Goal: Task Accomplishment & Management: Use online tool/utility

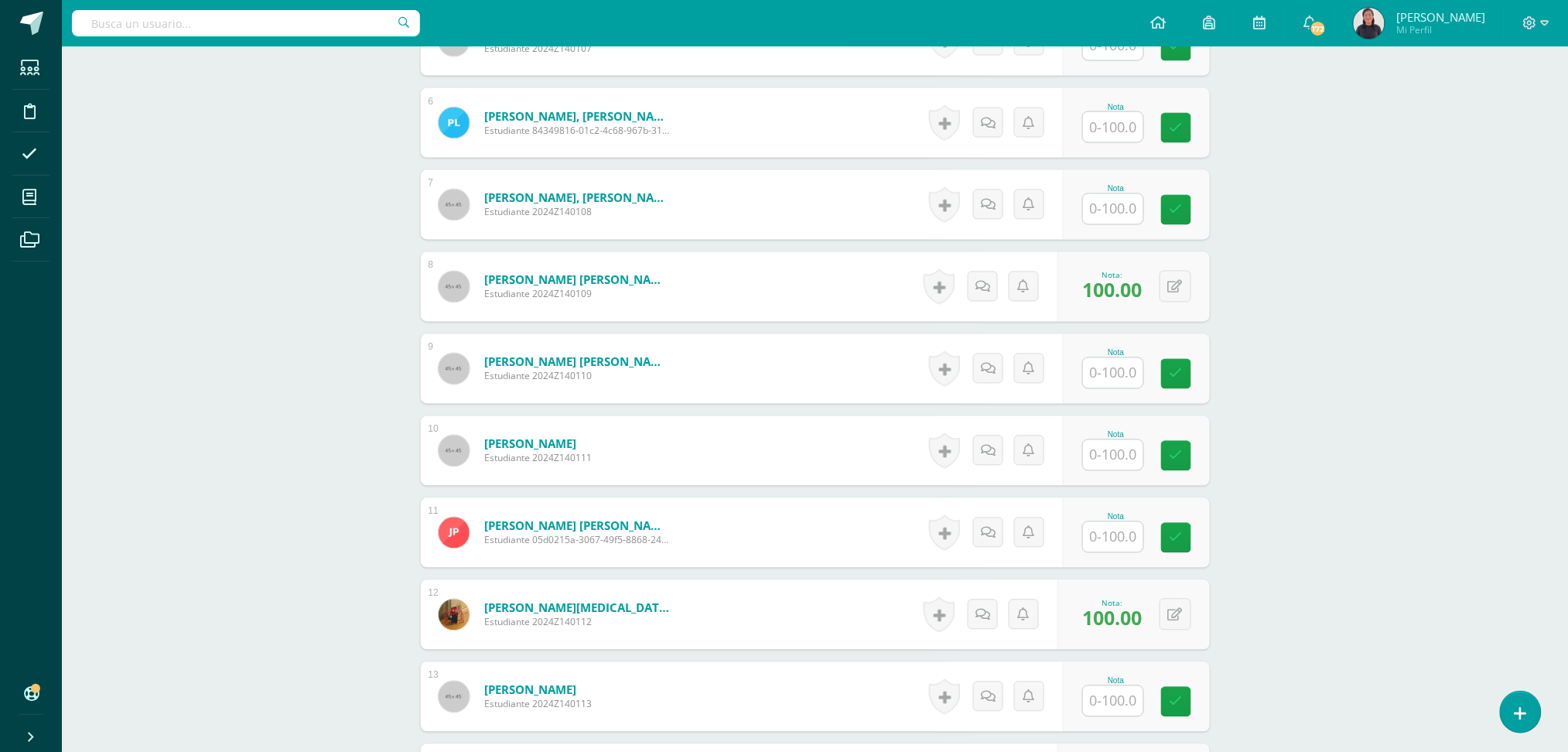
scroll to position [865, 0]
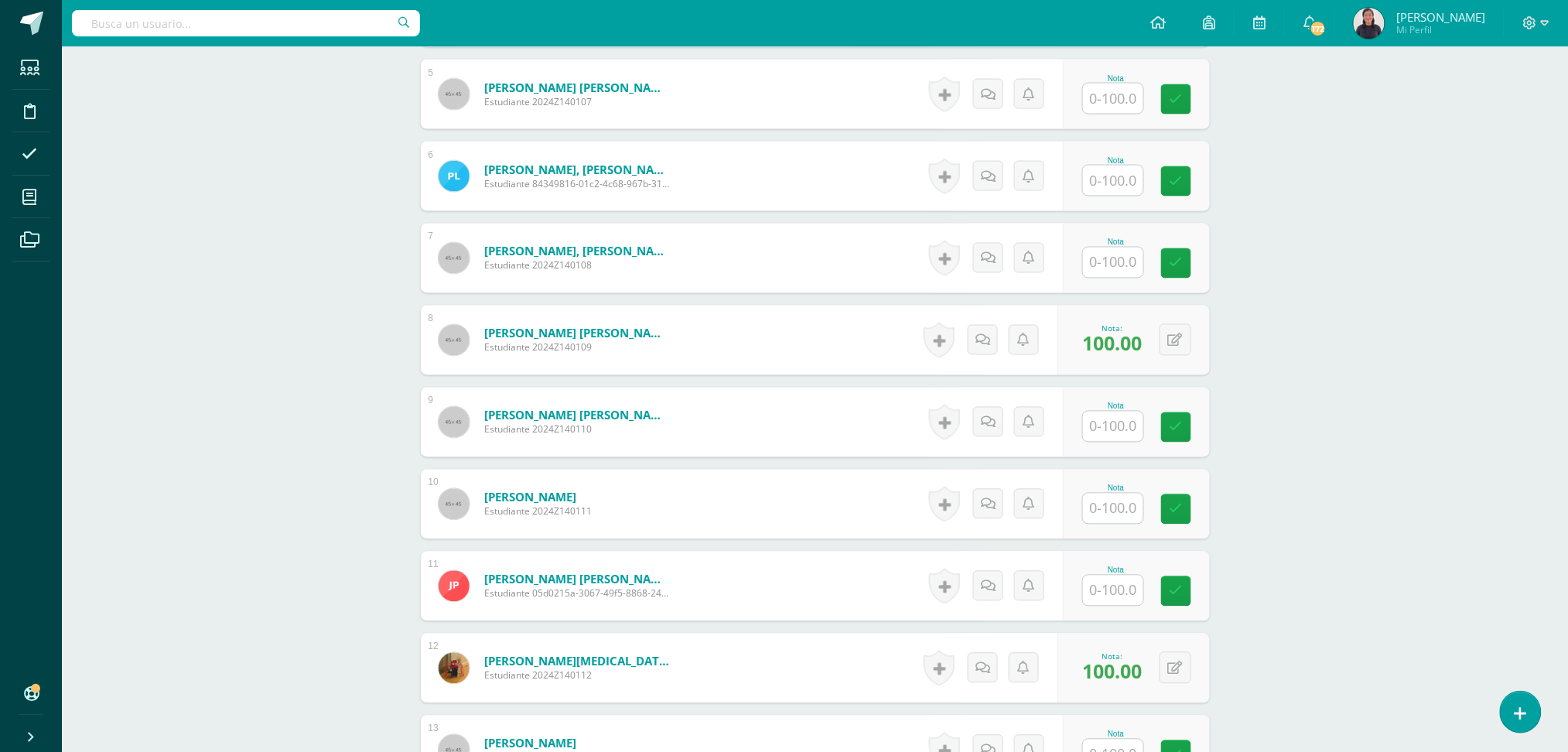
click at [697, 241] on form "[PERSON_NAME], [PERSON_NAME] Estudiante 2024Z140108 Nota 0 [GEOGRAPHIC_DATA]" at bounding box center [815, 258] width 789 height 69
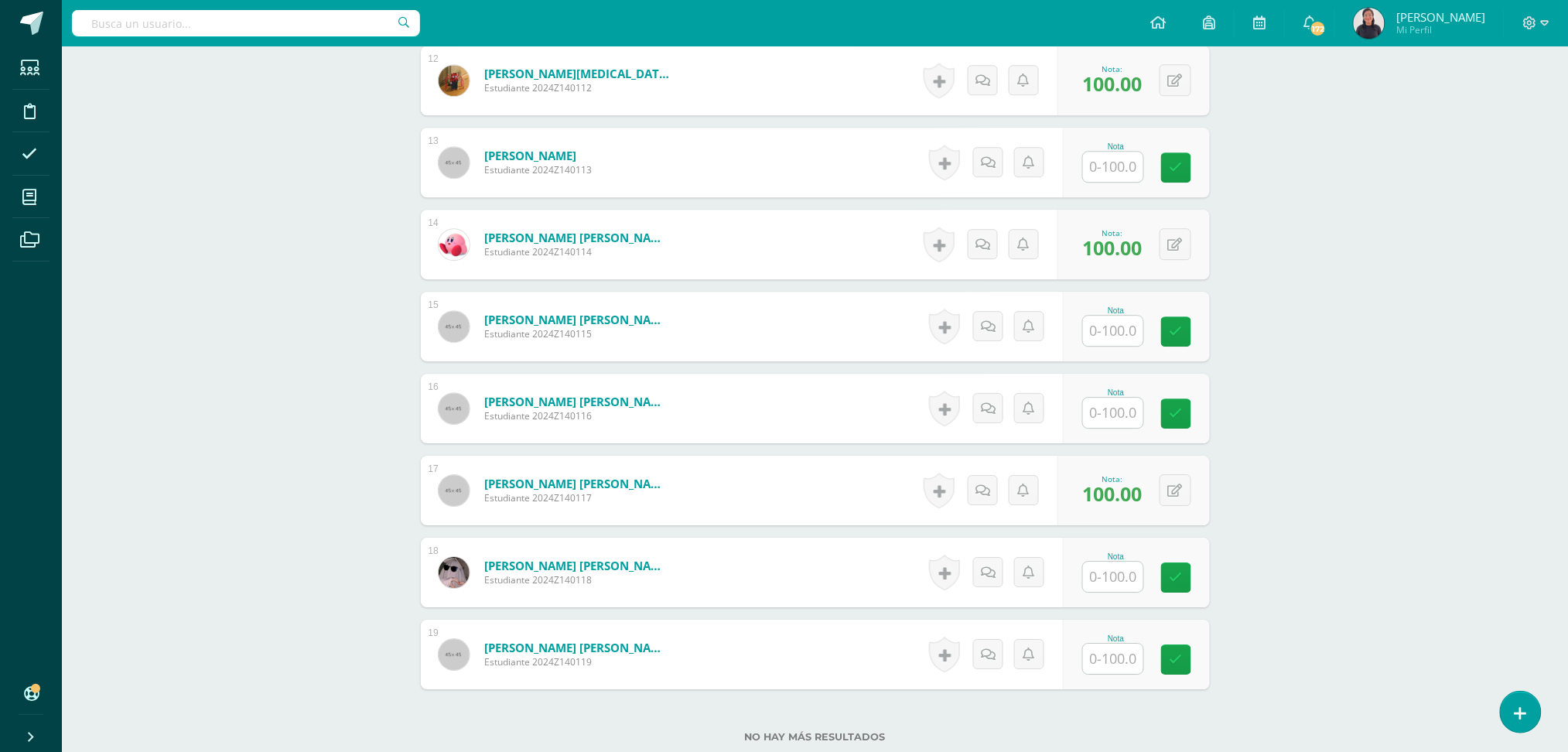
scroll to position [1554, 0]
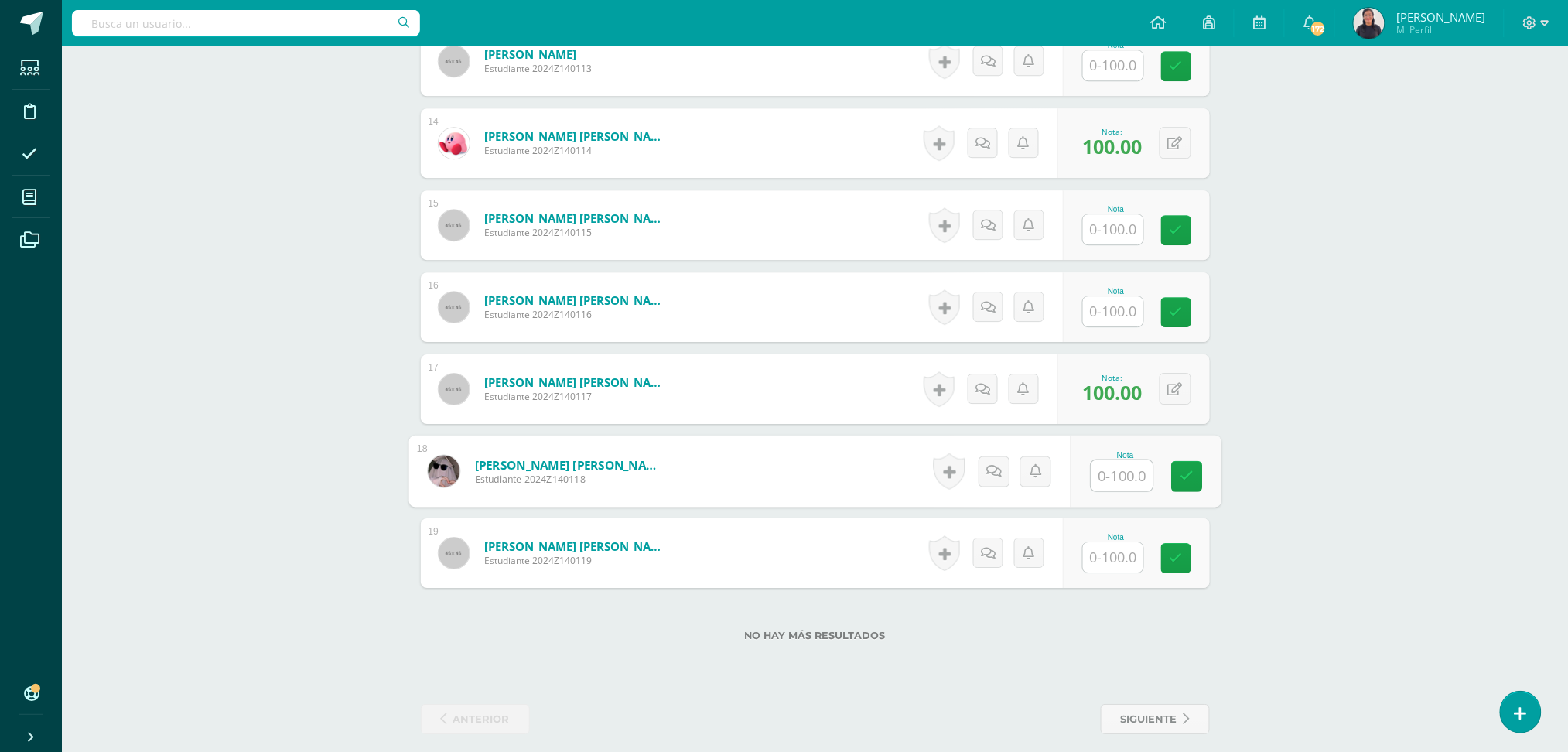
click at [1133, 460] on input "text" at bounding box center [1122, 476] width 62 height 31
type input "100"
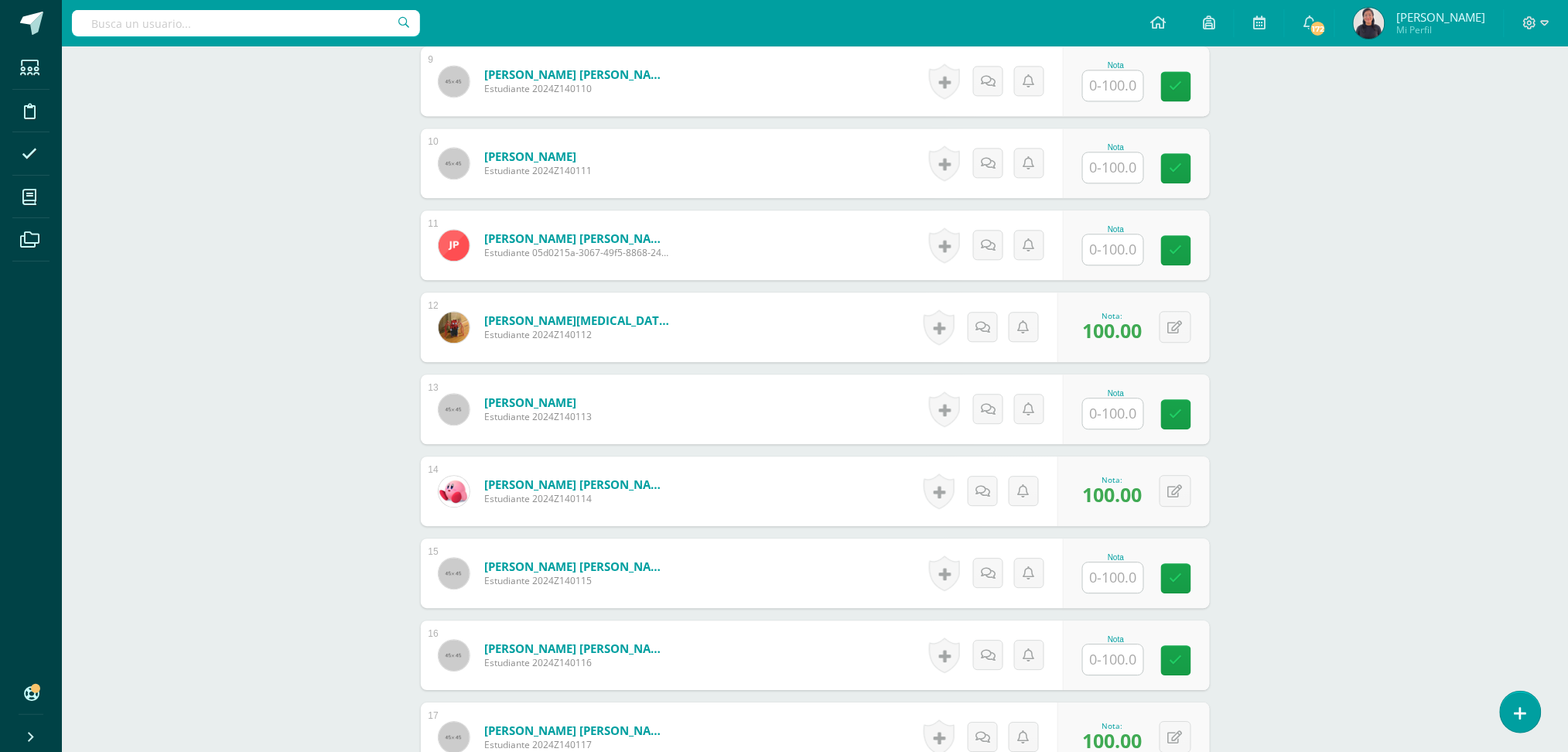
scroll to position [1205, 0]
click at [1129, 236] on input "text" at bounding box center [1114, 251] width 61 height 30
type input "100"
click at [1121, 566] on input "text" at bounding box center [1122, 580] width 62 height 31
type input "80"
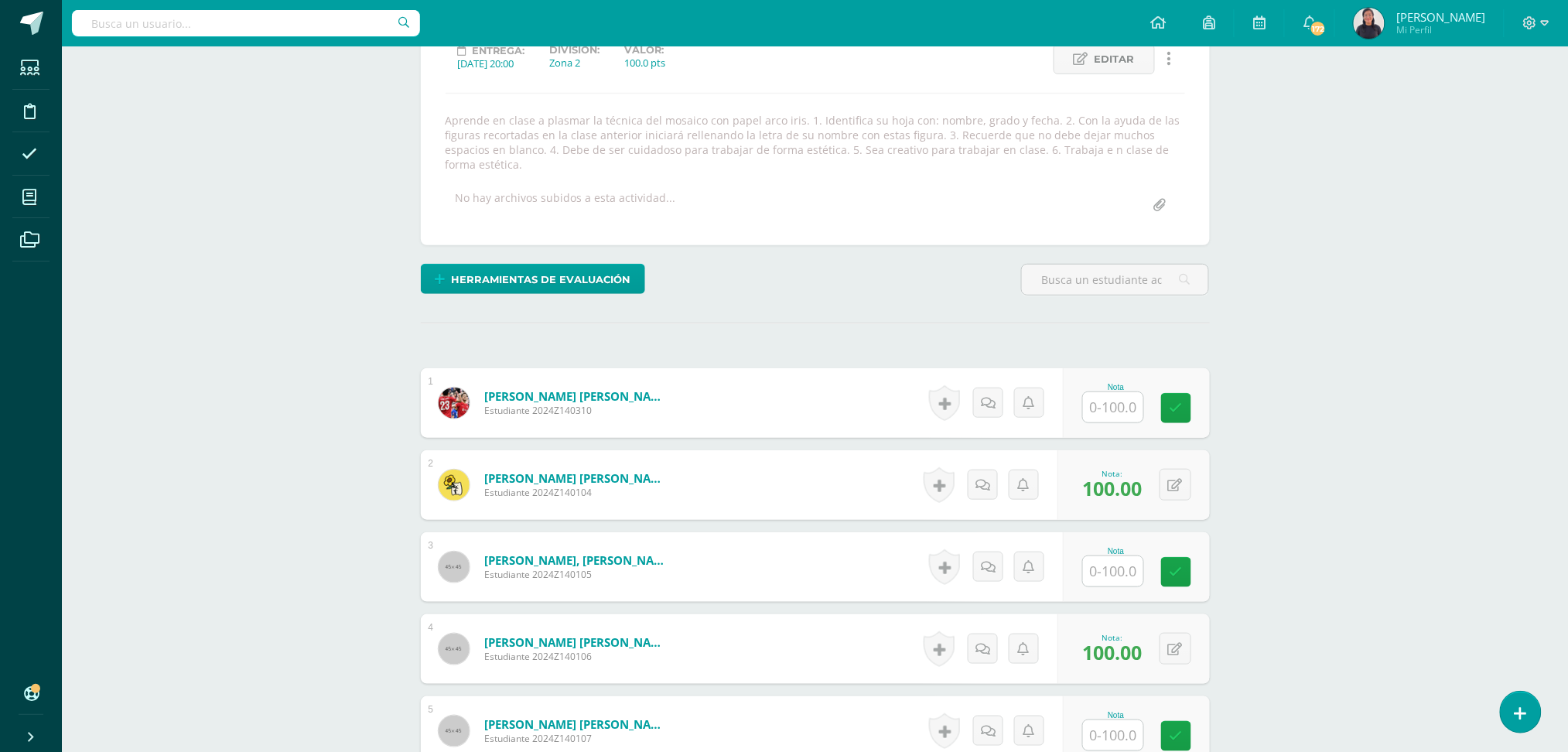
scroll to position [229, 0]
click at [1128, 391] on input "text" at bounding box center [1122, 407] width 62 height 31
type input "1"
click at [998, 387] on link at bounding box center [1011, 402] width 31 height 31
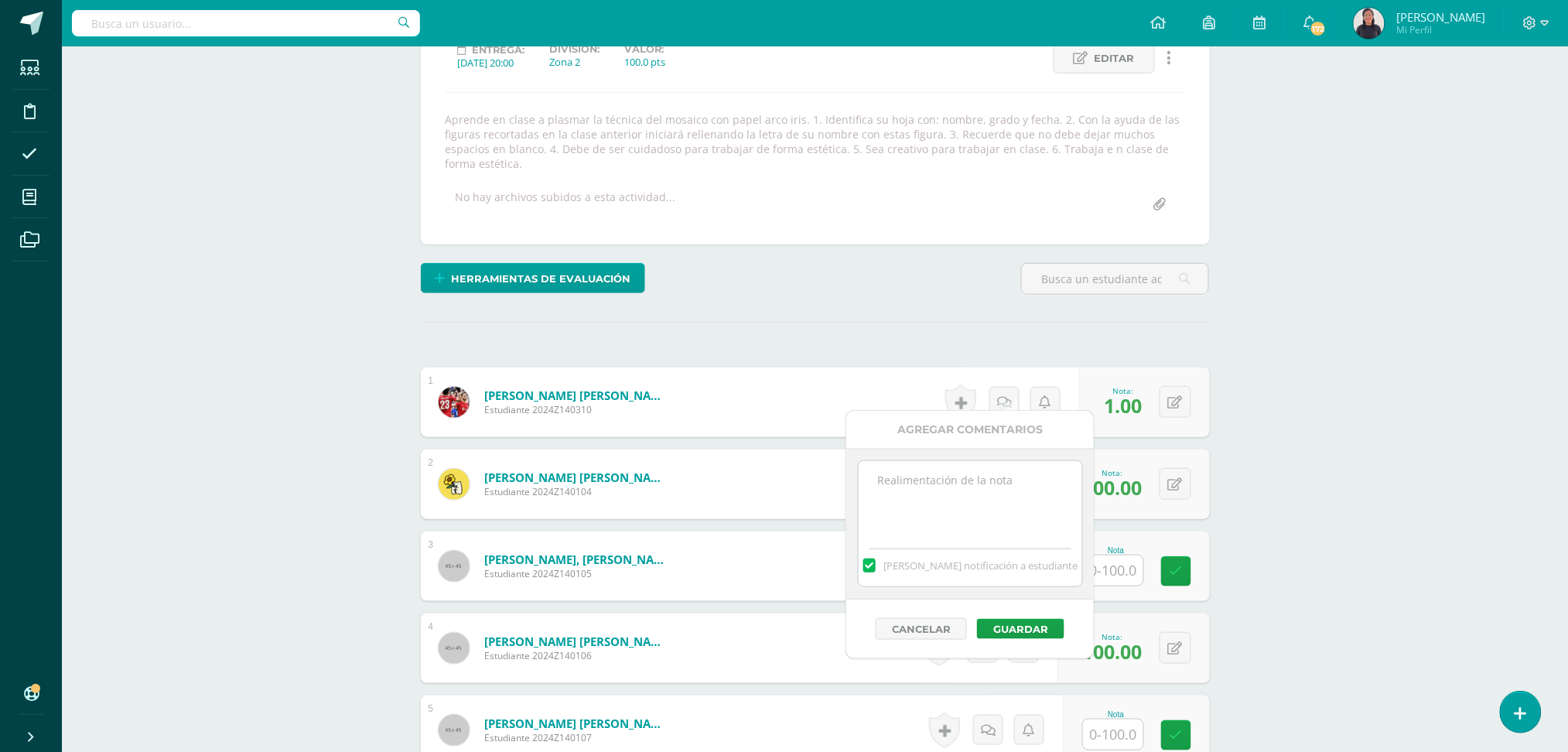
click at [921, 507] on textarea at bounding box center [970, 499] width 223 height 77
drag, startPoint x: 1006, startPoint y: 532, endPoint x: 859, endPoint y: 468, distance: 160.3
click at [859, 468] on textarea "Buen día estimado (a) alumno (a) por favor adjuntar su trabajo pendiente de ent…" at bounding box center [970, 499] width 223 height 77
type textarea "Buen día estimado (a) alumno (a) por favor adjuntar su trabajo pendiente de ent…"
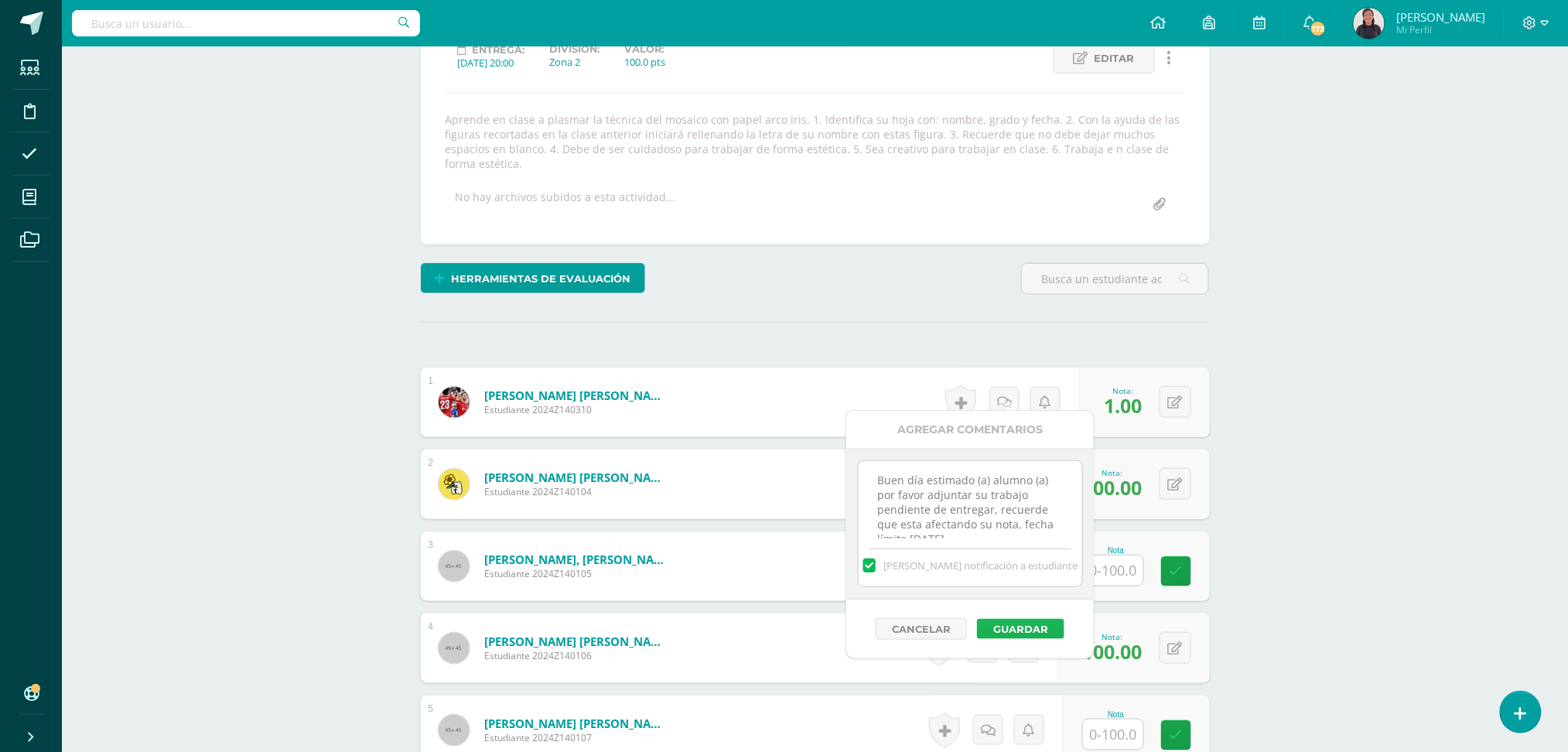
click at [1028, 622] on button "Guardar" at bounding box center [1020, 628] width 87 height 20
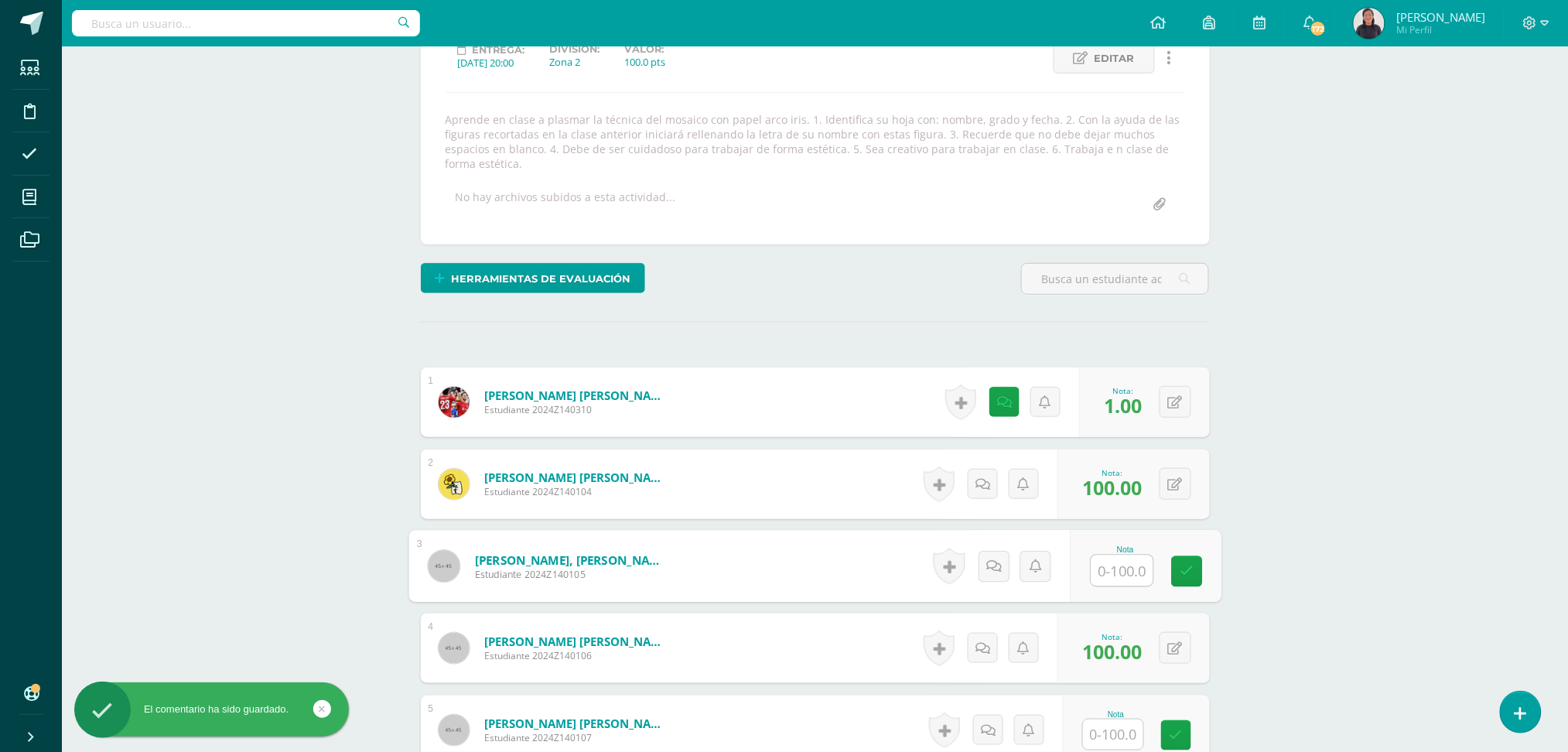
click at [1128, 562] on input "text" at bounding box center [1122, 571] width 62 height 31
type input "1"
click at [1004, 559] on icon at bounding box center [1011, 565] width 16 height 13
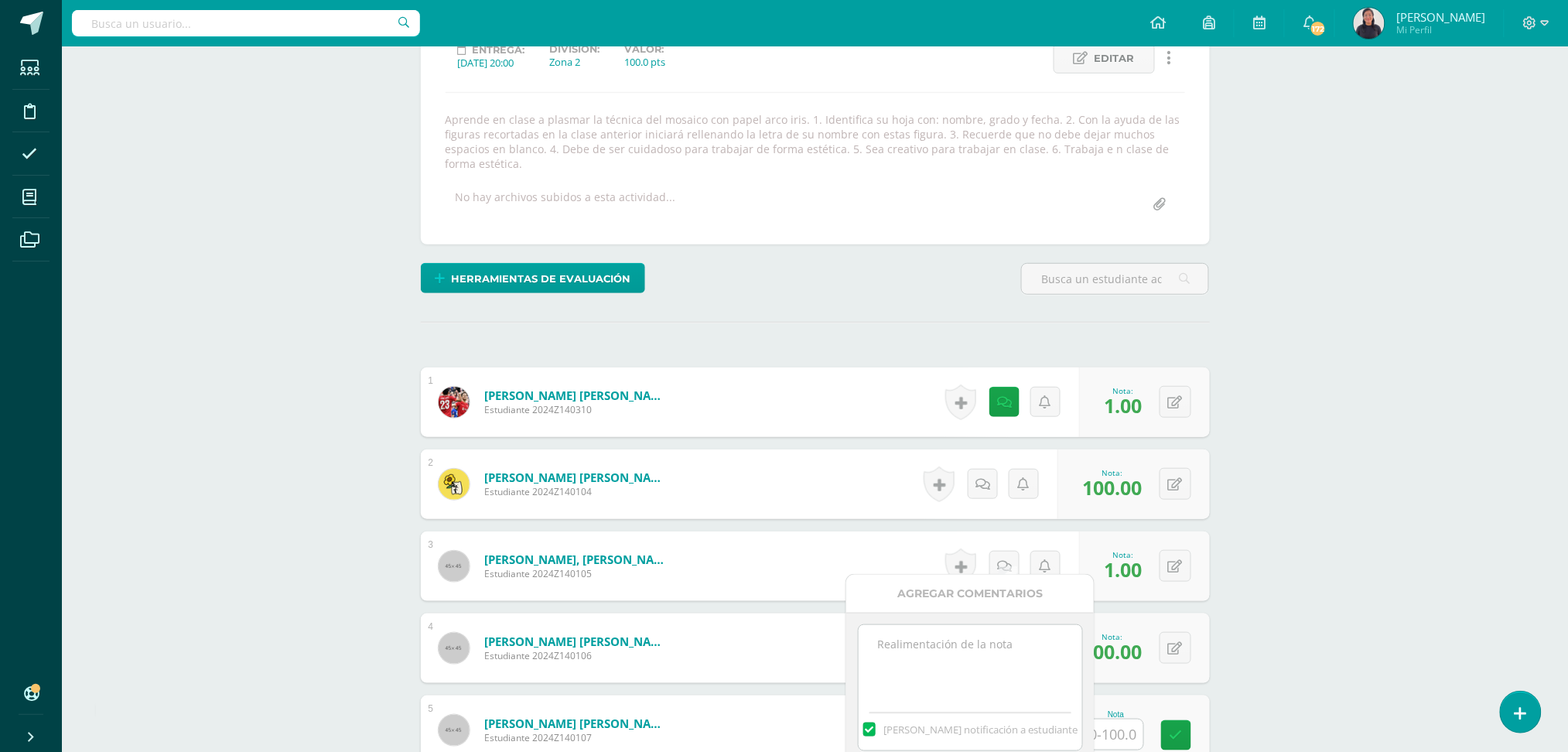
click at [994, 639] on textarea at bounding box center [970, 663] width 223 height 77
paste textarea "Buen día estimado (a) alumno (a) por favor adjuntar su trabajo pendiente de ent…"
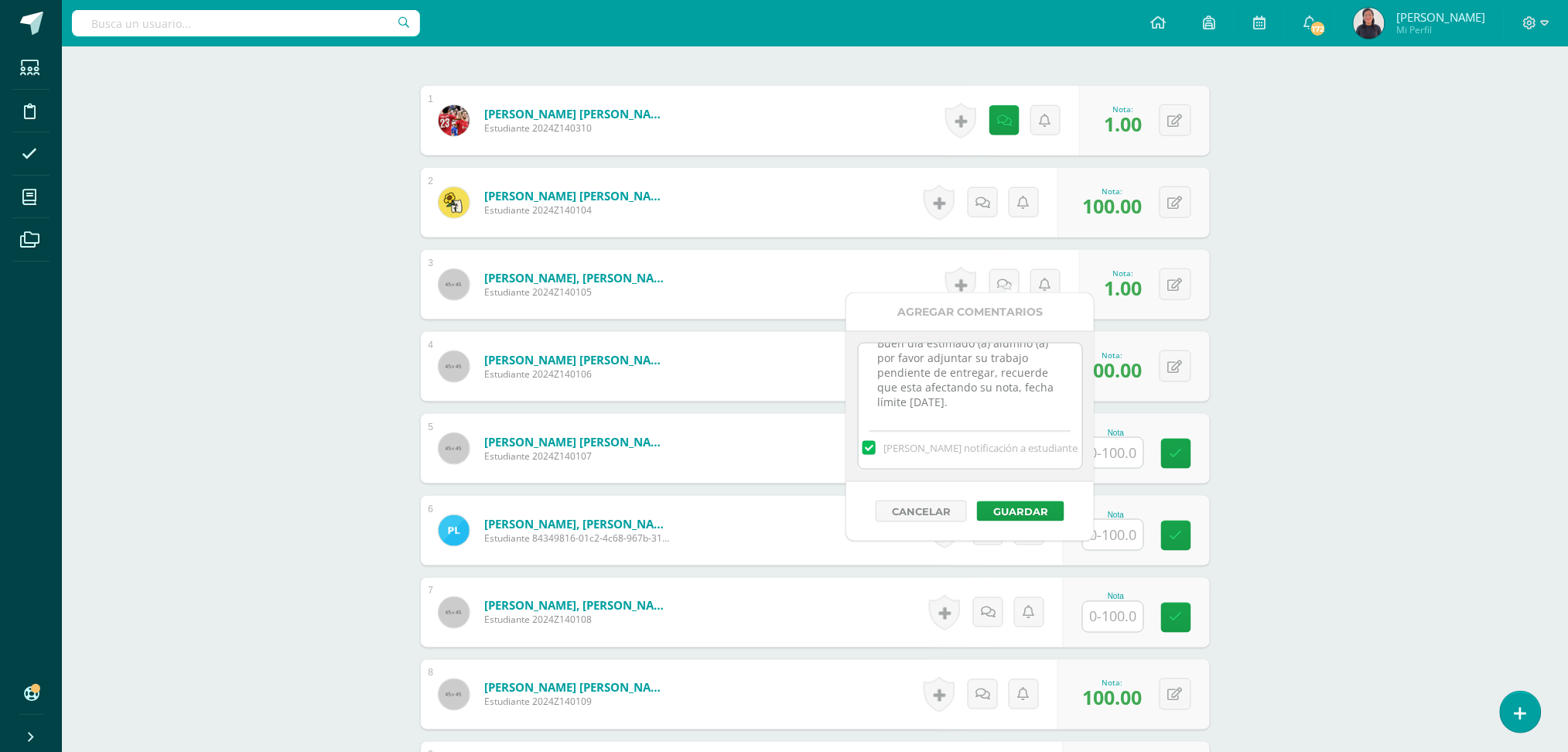
scroll to position [515, 0]
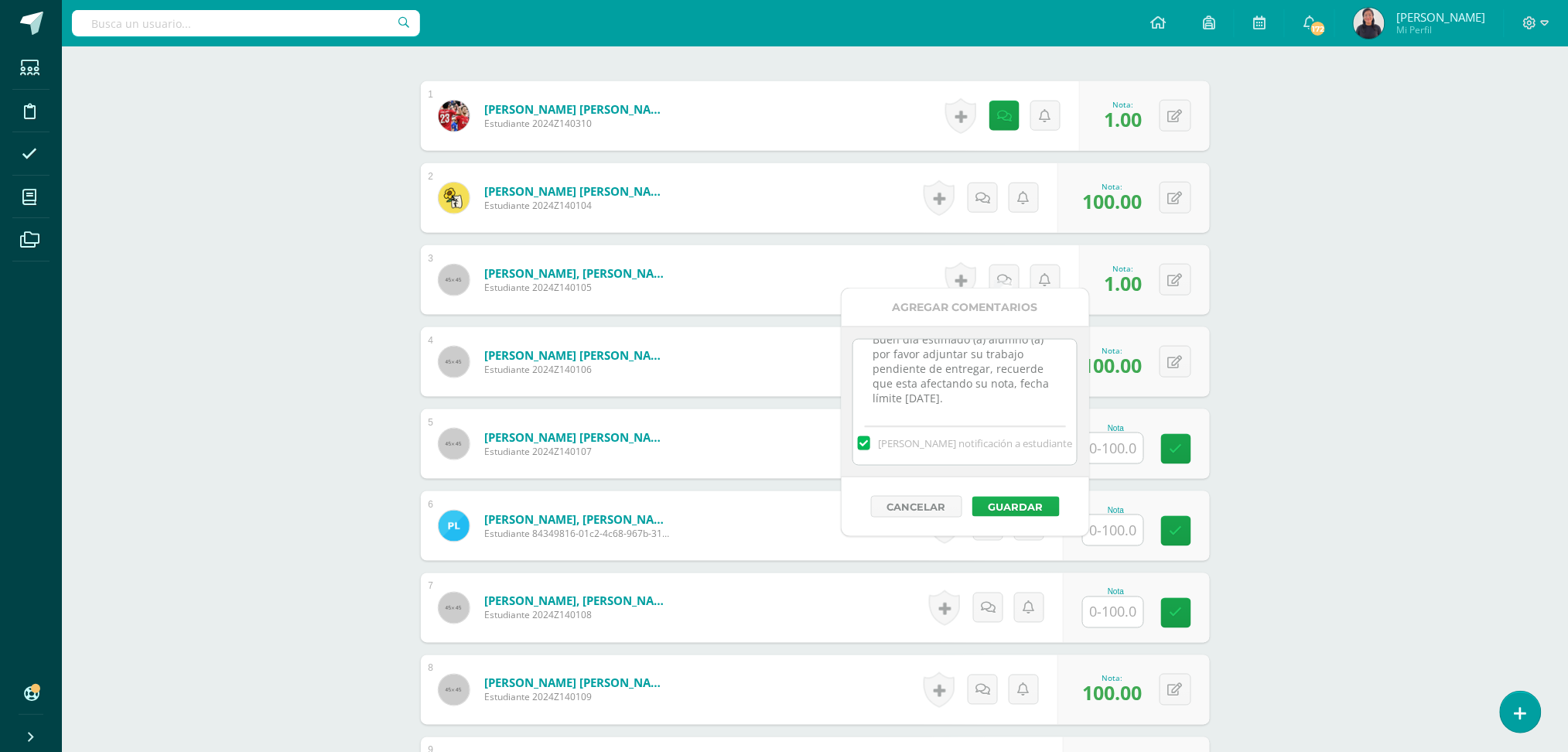
type textarea "Buen día estimado (a) alumno (a) por favor adjuntar su trabajo pendiente de ent…"
click at [1008, 507] on button "Guardar" at bounding box center [1016, 506] width 87 height 20
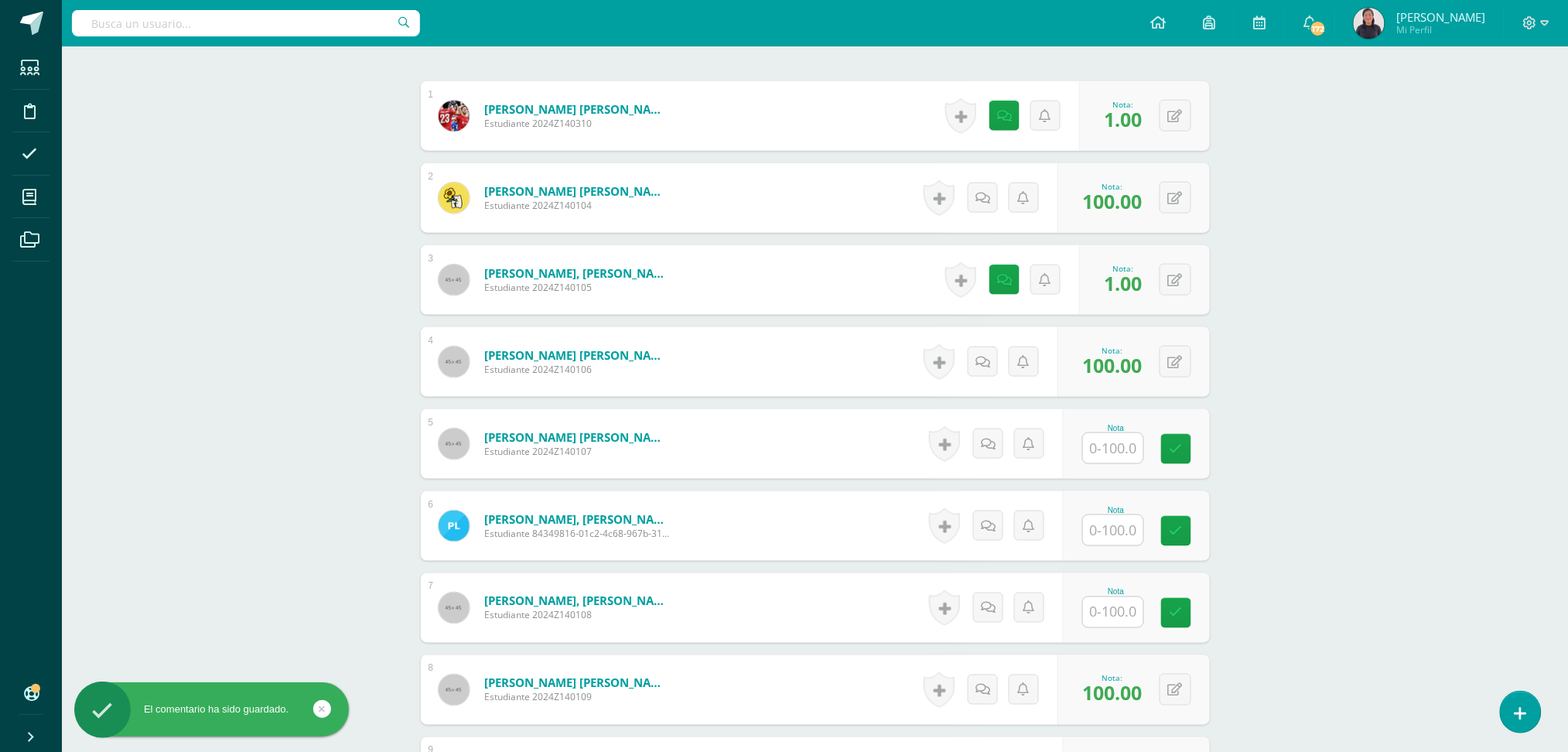
click at [1121, 437] on input "text" at bounding box center [1114, 448] width 61 height 30
type input "1"
click at [1006, 437] on icon at bounding box center [1011, 443] width 16 height 13
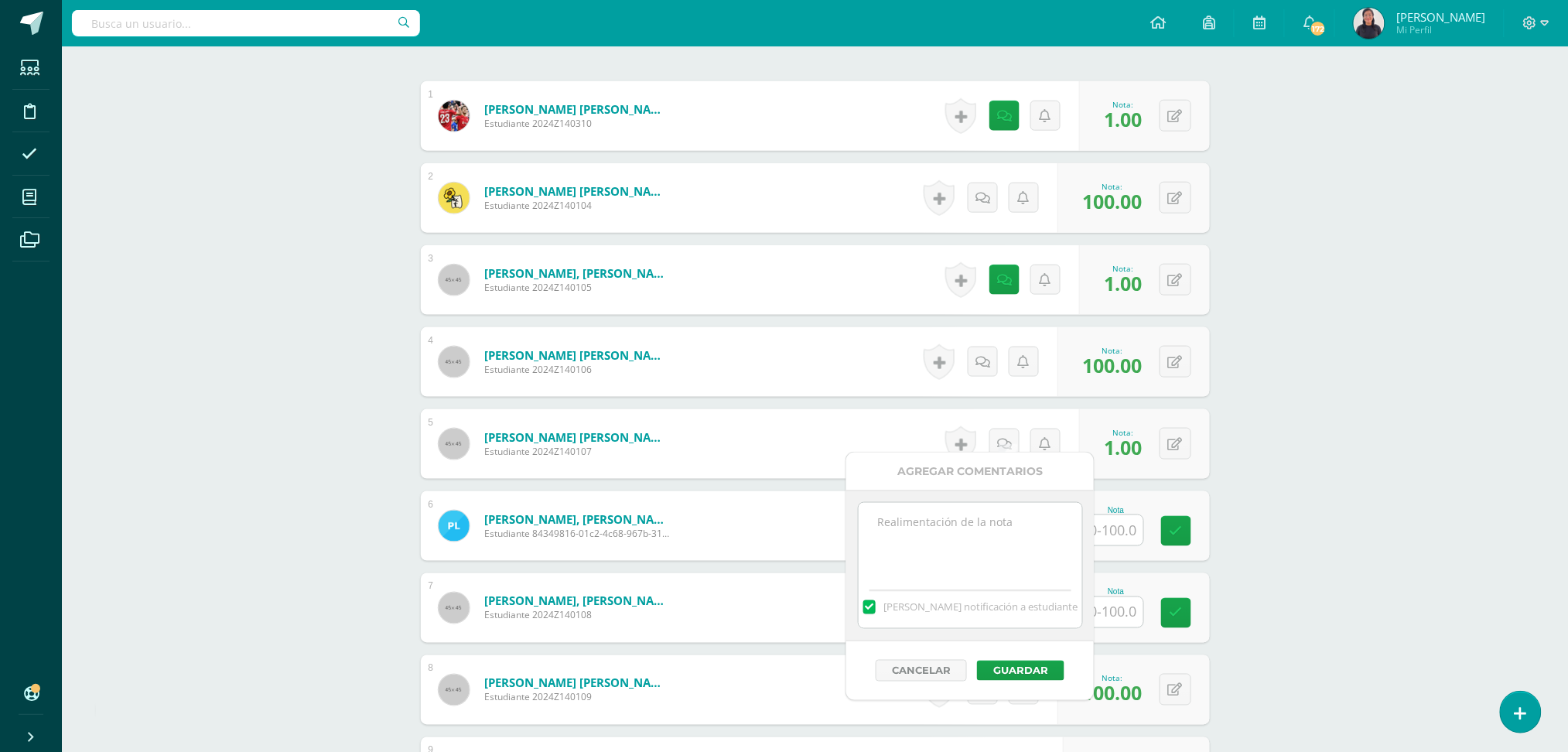
click at [980, 559] on textarea at bounding box center [970, 541] width 223 height 77
paste textarea "Buen día estimado (a) alumno (a) por favor adjuntar su trabajo pendiente de ent…"
click at [980, 559] on textarea "Buen día estimado (a) alumno (a) por favor adjuntar su trabajo pendiente de ent…" at bounding box center [970, 541] width 223 height 77
type textarea "Buen día estimado (a) alumno (a) por favor adjuntar su trabajo pendiente de ent…"
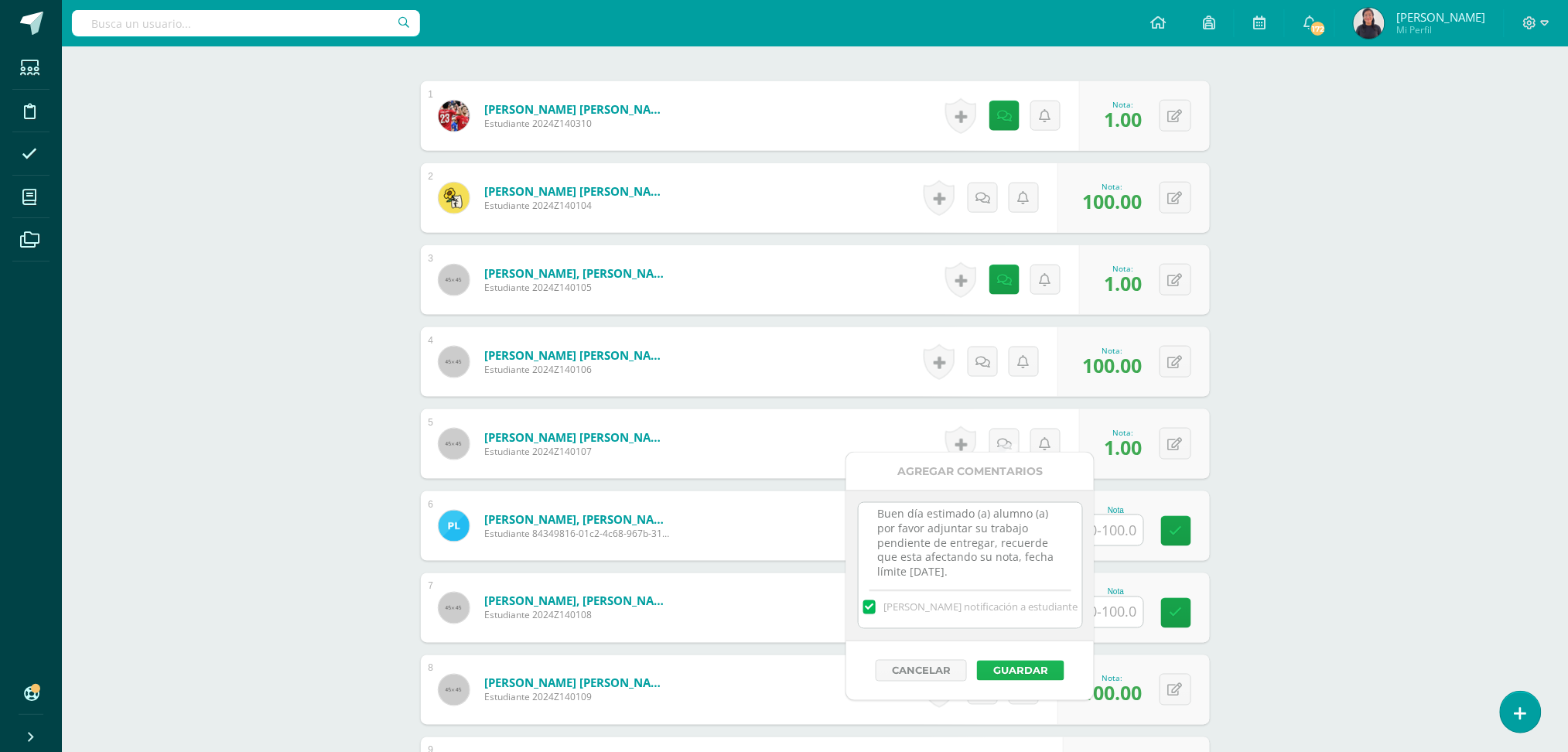
click at [1008, 669] on button "Guardar" at bounding box center [1020, 670] width 87 height 20
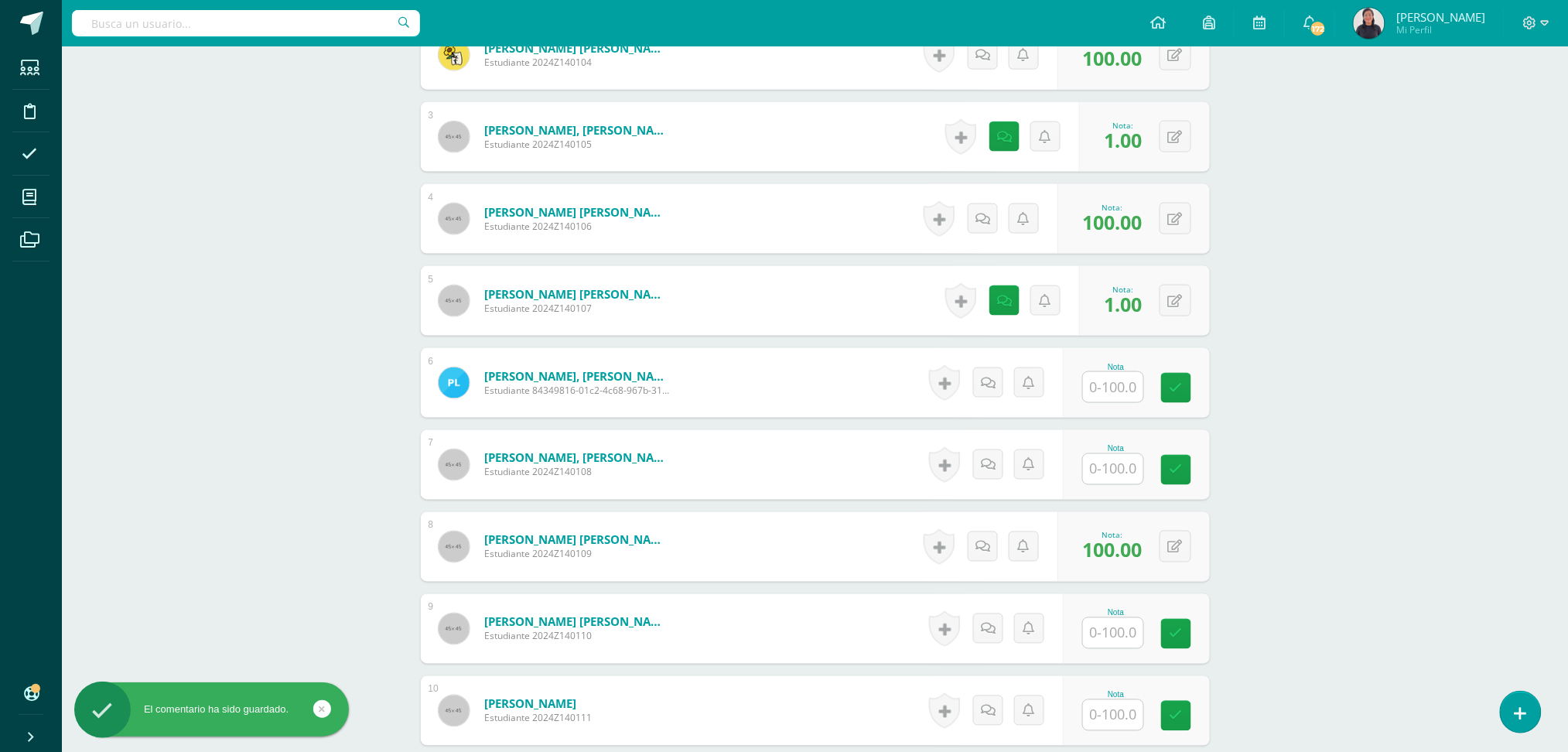
scroll to position [660, 0]
click at [1121, 375] on input "text" at bounding box center [1122, 386] width 62 height 31
type input "1"
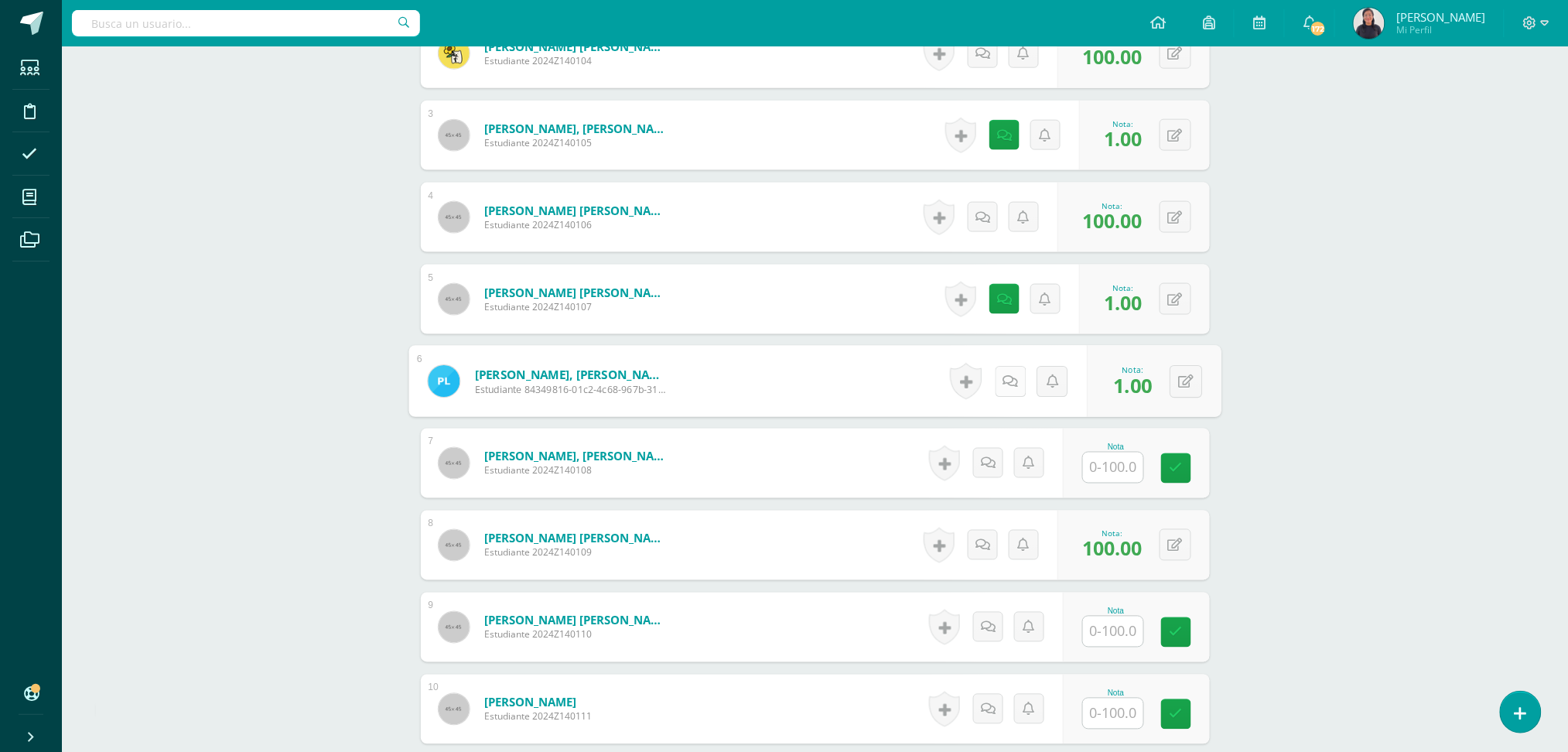
click at [1001, 376] on link at bounding box center [1011, 382] width 31 height 31
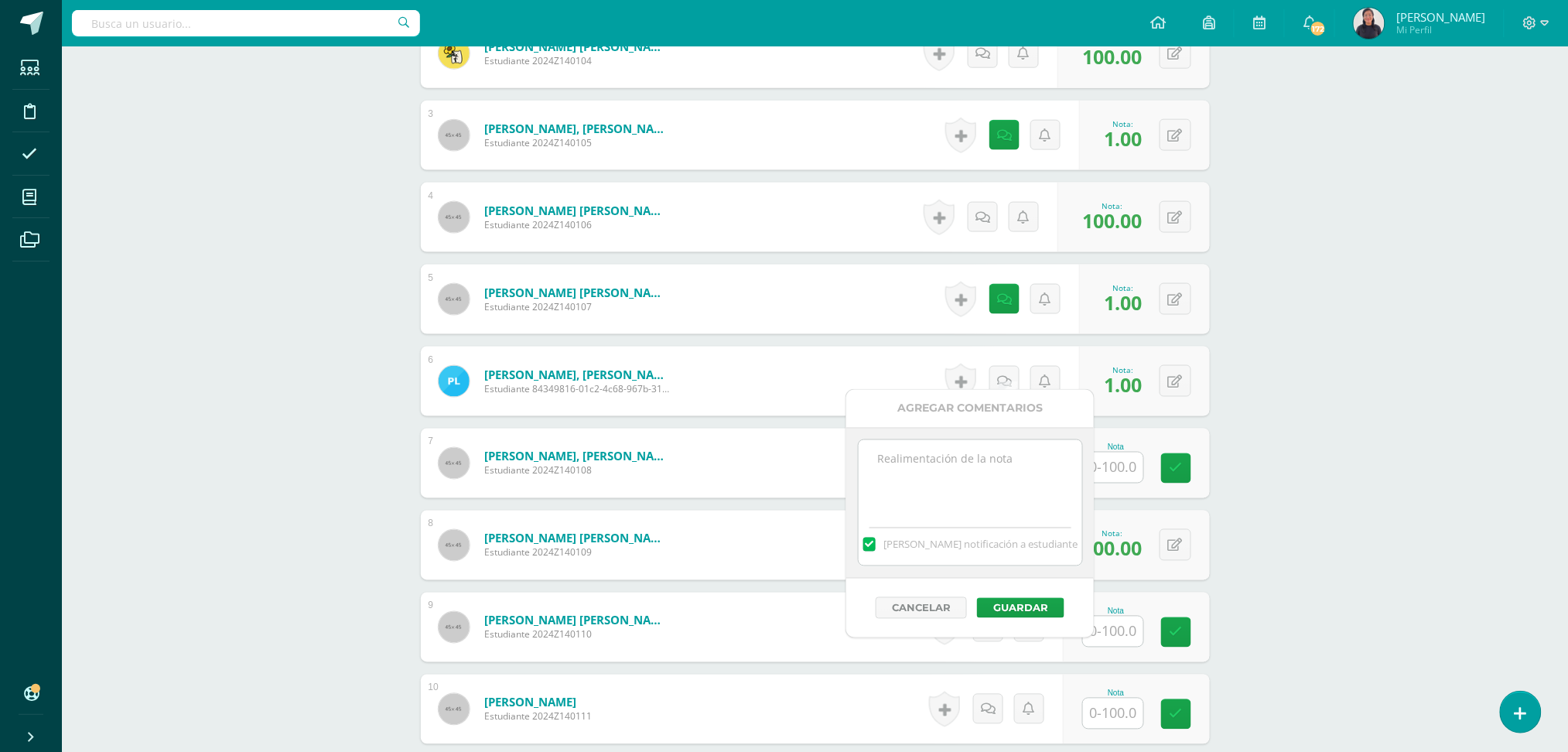
click at [968, 472] on textarea at bounding box center [970, 479] width 223 height 77
paste textarea "Buen día estimado (a) alumno (a) por favor adjuntar su trabajo pendiente de ent…"
type textarea "Buen día estimado (a) alumno (a) por favor adjuntar su trabajo pendiente de ent…"
click at [1001, 603] on button "Guardar" at bounding box center [1020, 607] width 87 height 20
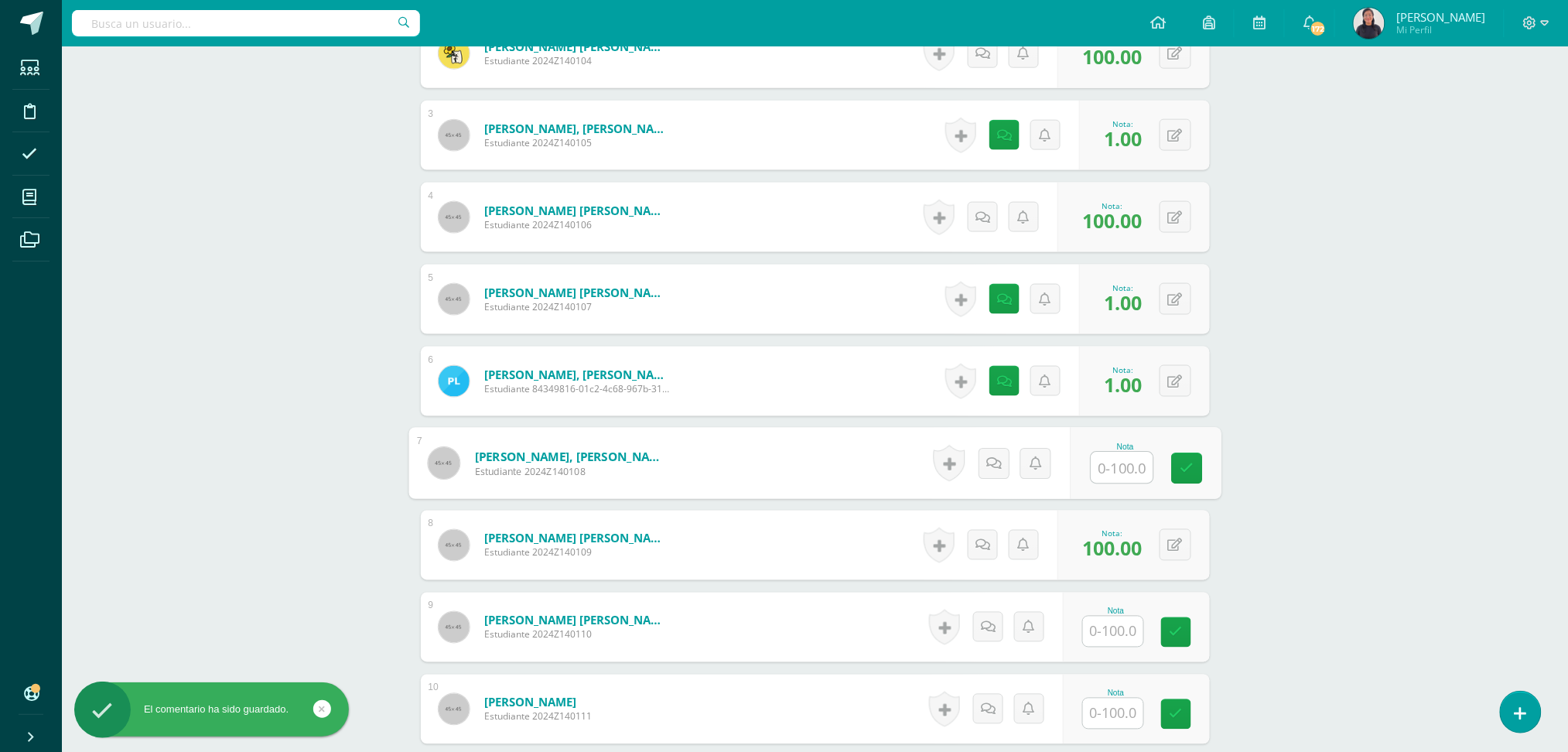
click at [1135, 453] on input "text" at bounding box center [1122, 468] width 62 height 31
type input "1"
click at [999, 449] on link at bounding box center [1011, 464] width 31 height 31
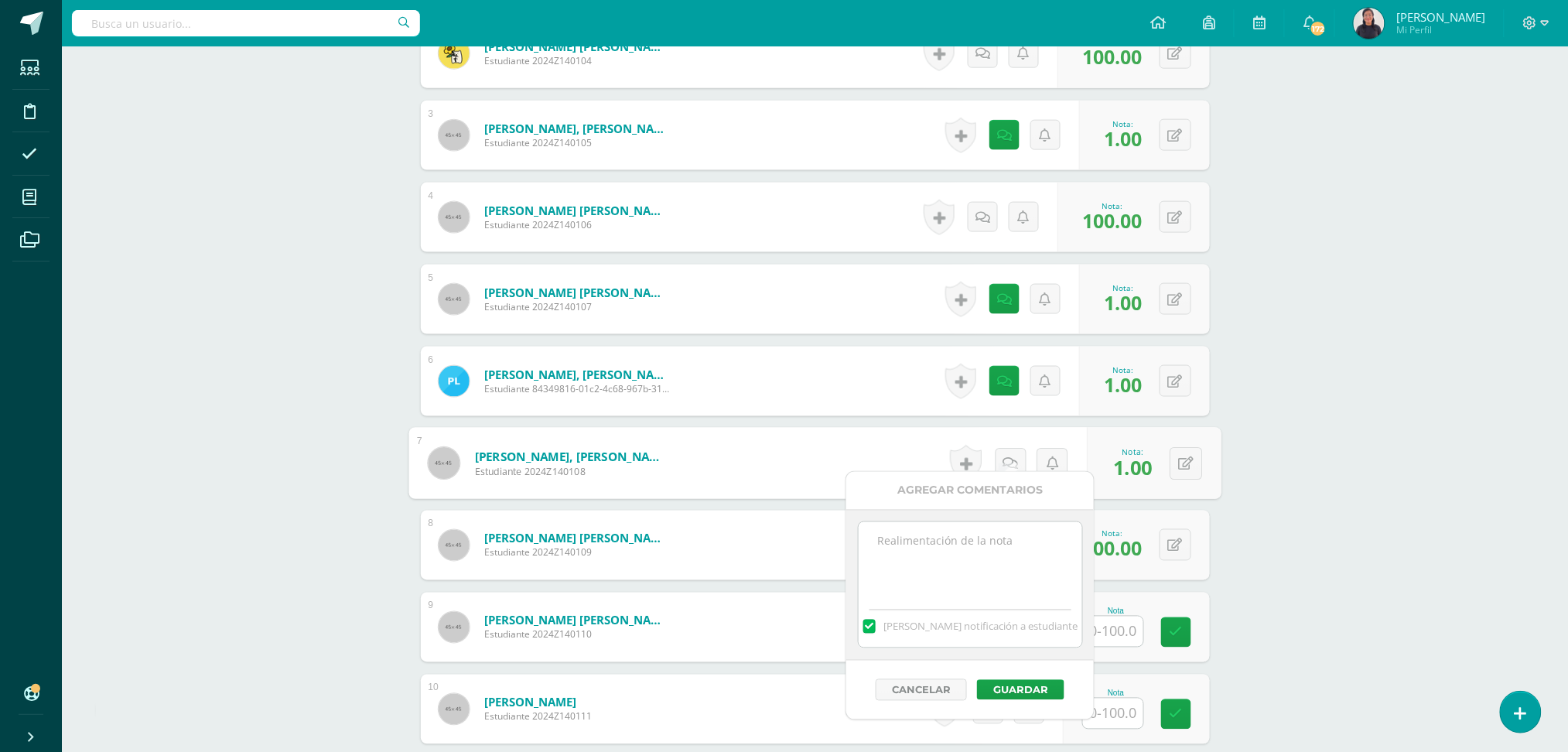
click at [981, 543] on textarea at bounding box center [970, 560] width 223 height 77
paste textarea "Buen día estimado (a) alumno (a) por favor adjuntar su trabajo pendiente de ent…"
type textarea "Buen día estimado (a) alumno (a) por favor adjuntar su trabajo pendiente de ent…"
click at [995, 687] on button "Guardar" at bounding box center [1020, 690] width 87 height 20
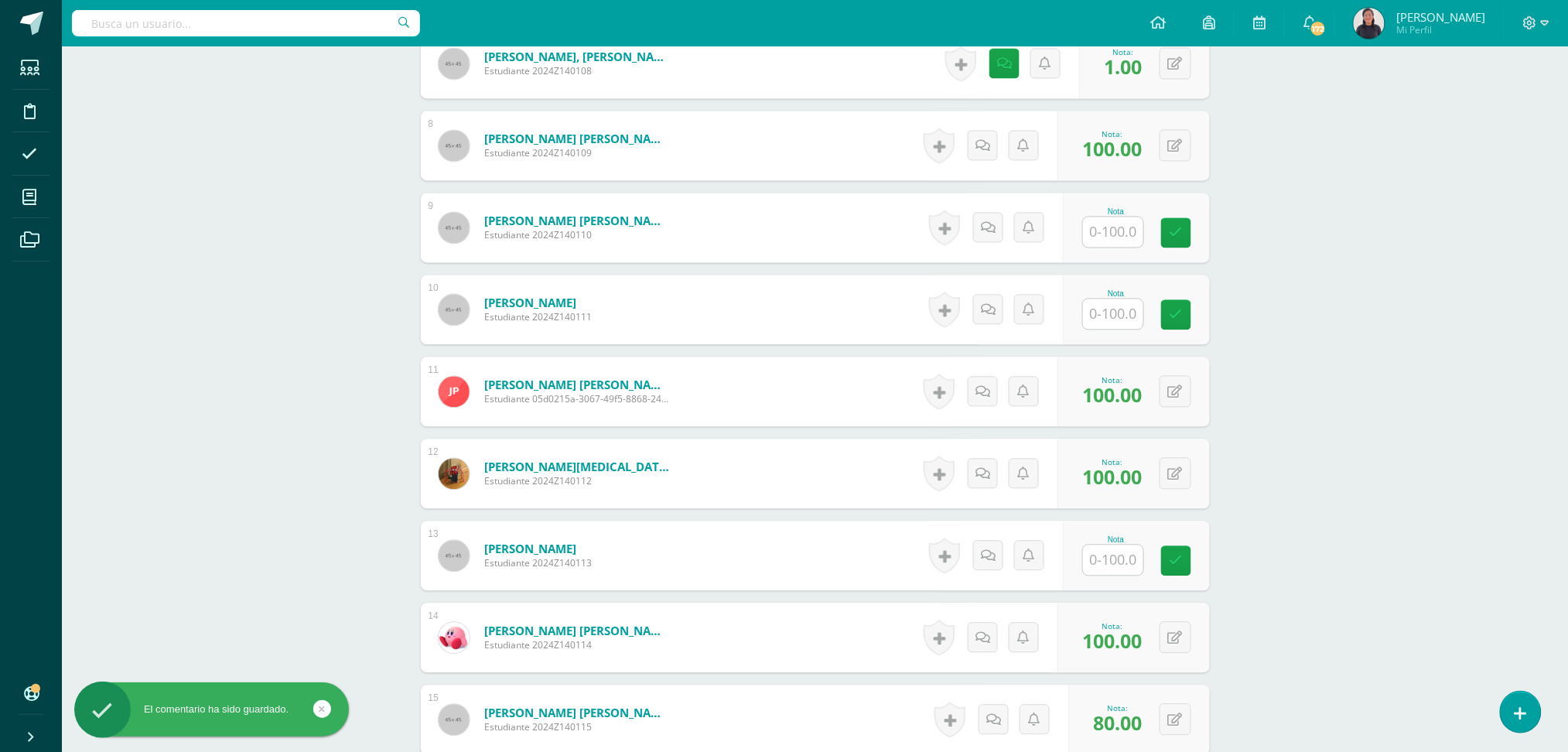
scroll to position [1067, 0]
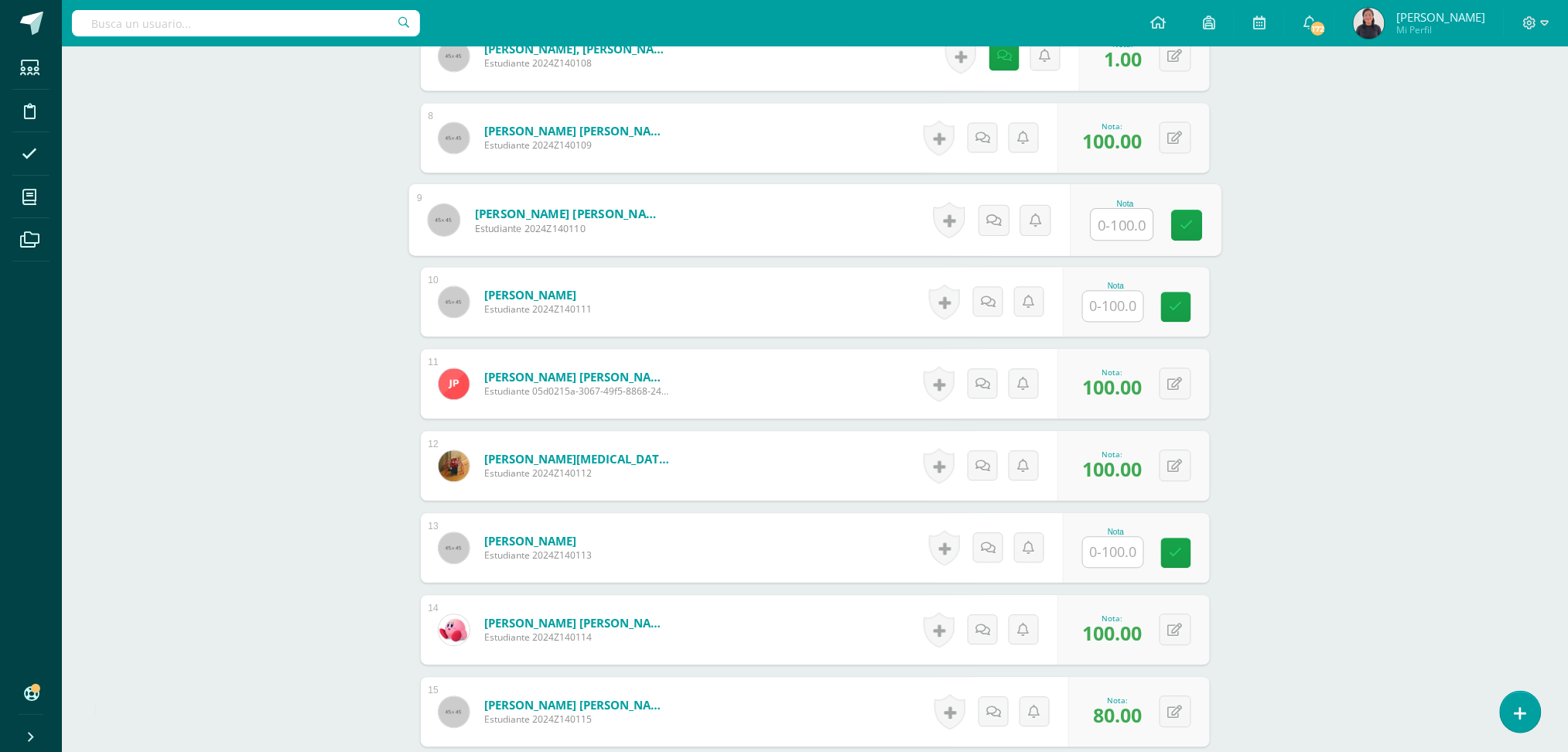
click at [1116, 209] on input "text" at bounding box center [1122, 225] width 62 height 31
type input "1"
click at [1004, 214] on icon at bounding box center [1011, 220] width 16 height 13
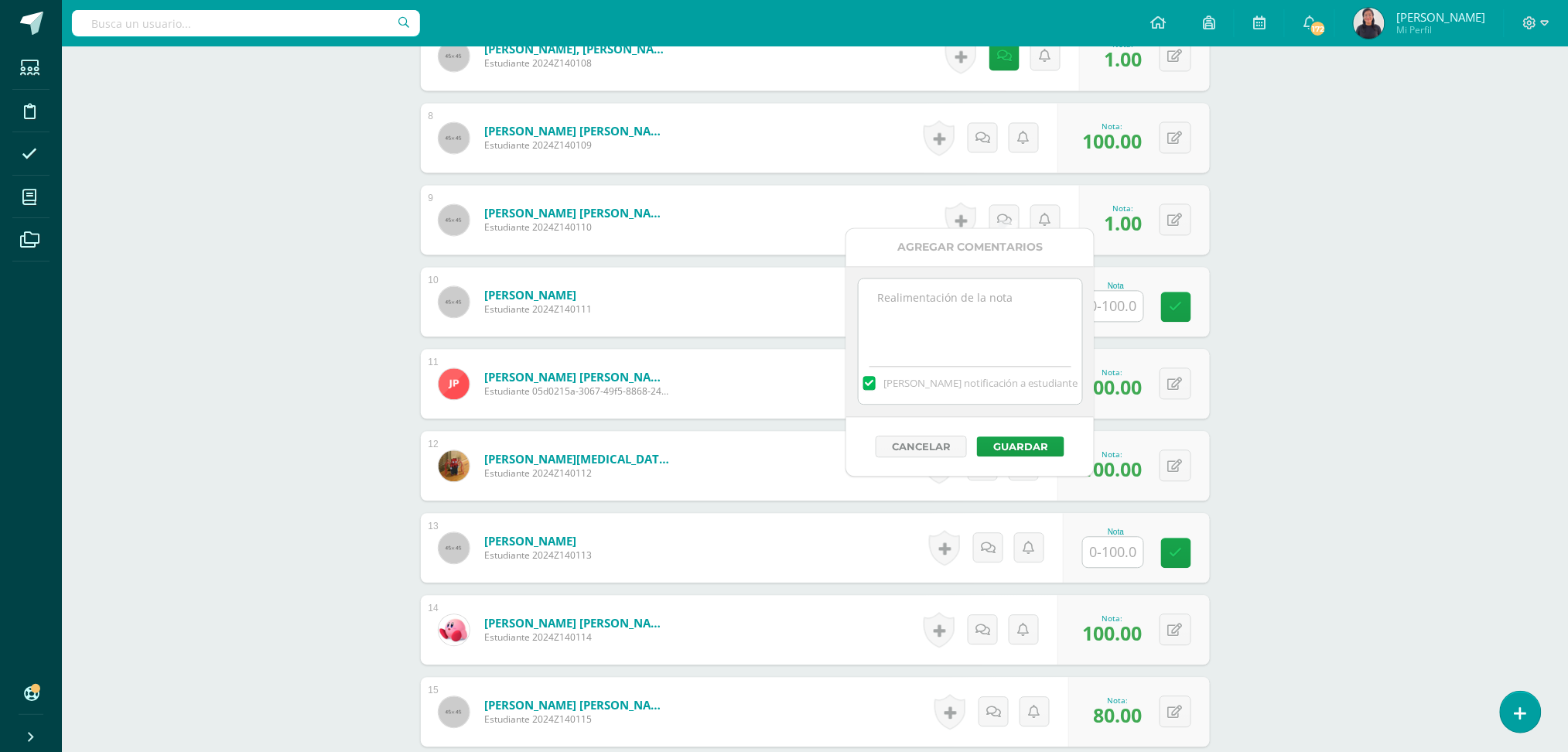
click at [923, 336] on textarea at bounding box center [970, 318] width 223 height 77
paste textarea "Buen día estimado (a) alumno (a) por favor adjuntar su trabajo pendiente de ent…"
drag, startPoint x: 923, startPoint y: 335, endPoint x: 1006, endPoint y: 460, distance: 150.0
click at [1006, 460] on div "Agregar Comentarios Buen día estimado (a) alumno (a) por favor adjuntar su trab…" at bounding box center [970, 353] width 247 height 247
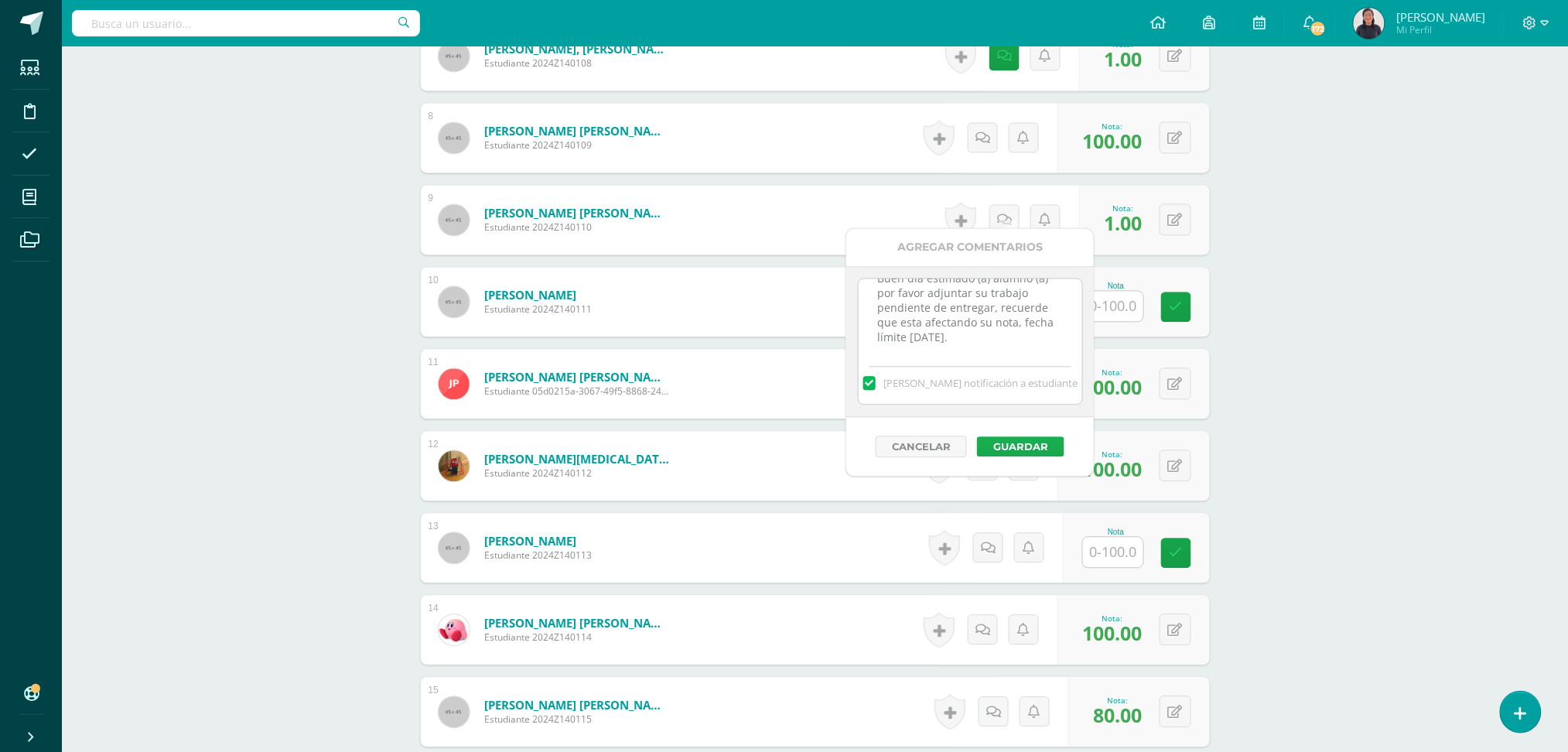
type textarea "Buen día estimado (a) alumno (a) por favor adjuntar su trabajo pendiente de ent…"
click at [1003, 447] on button "Guardar" at bounding box center [1020, 447] width 87 height 20
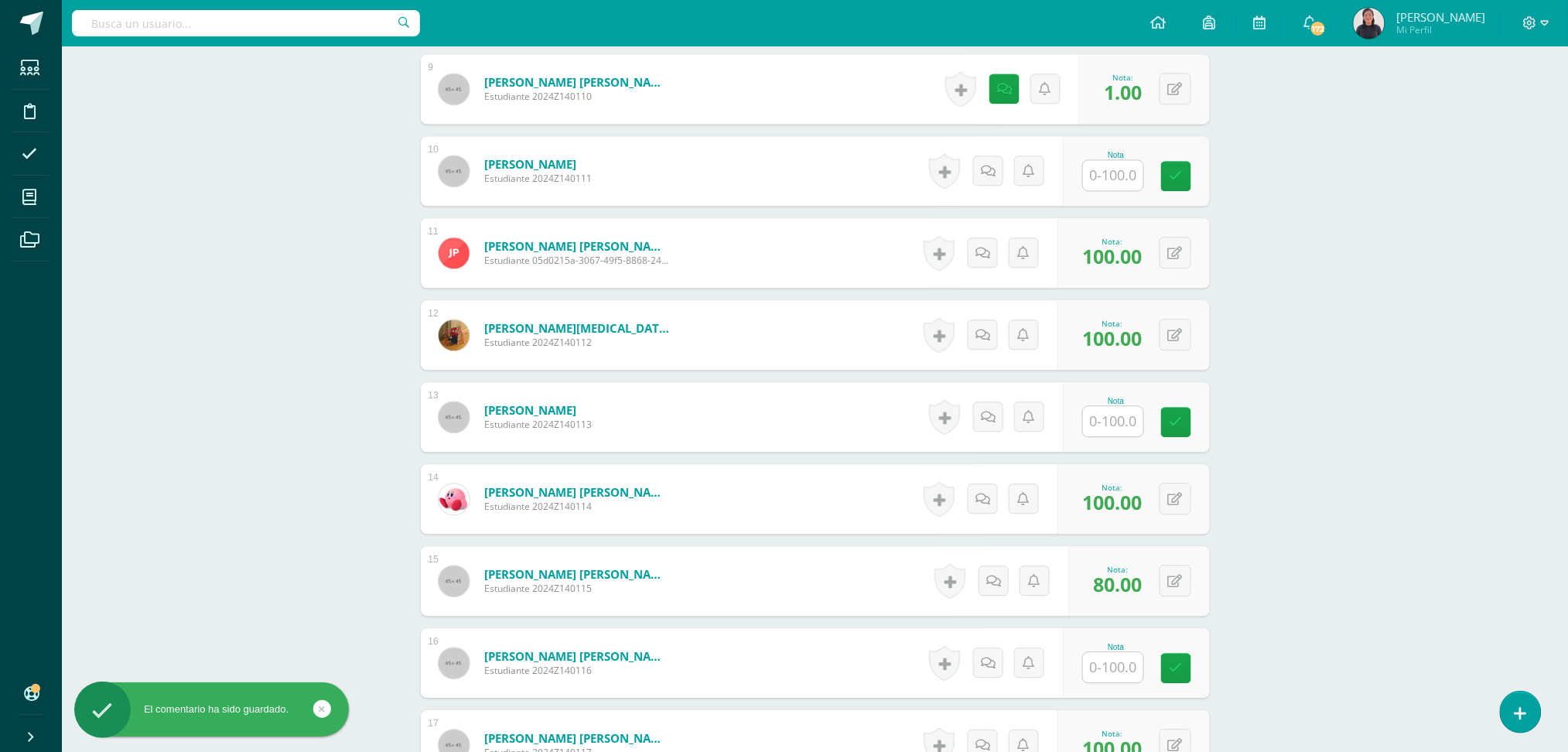
scroll to position [1203, 0]
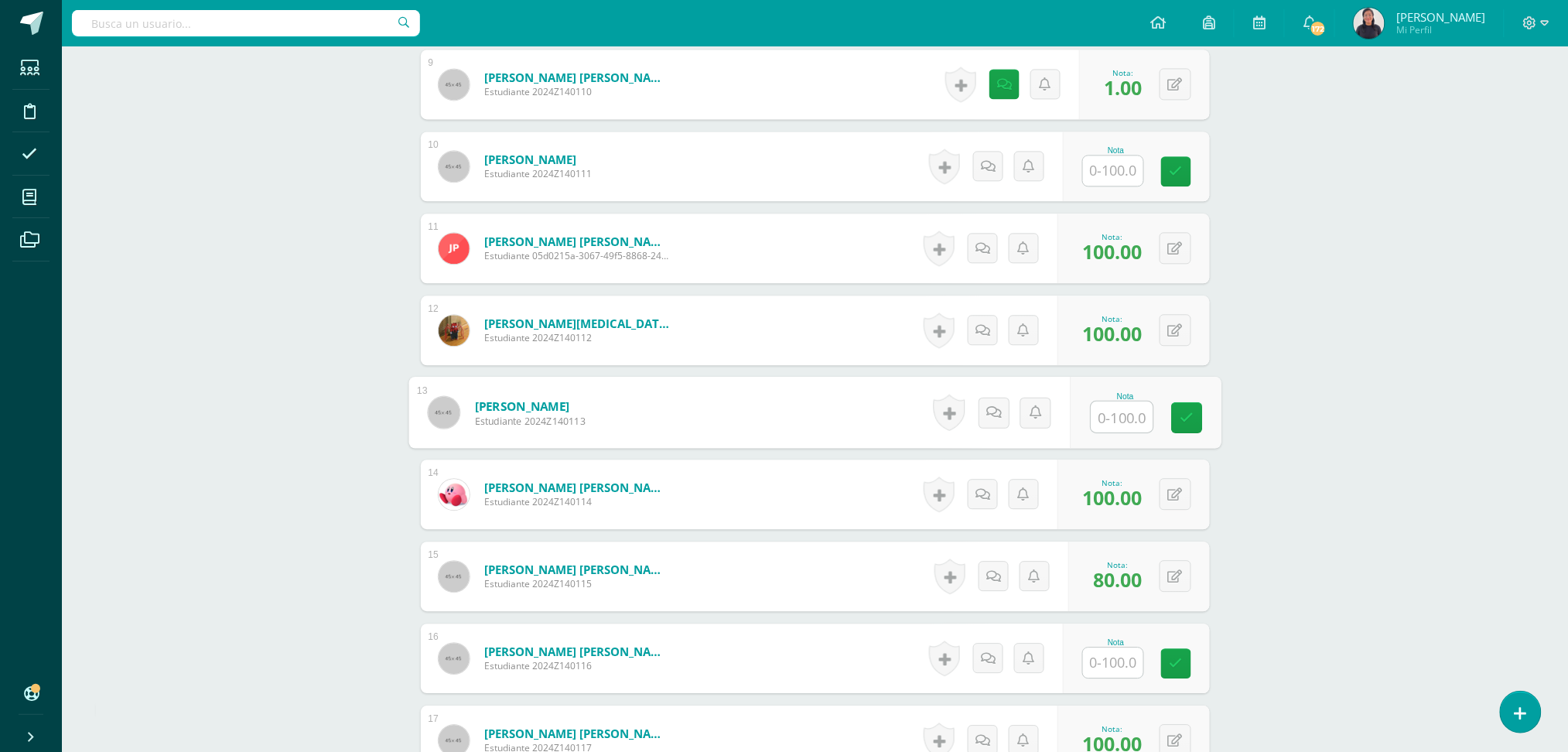
click at [1115, 405] on input "text" at bounding box center [1122, 417] width 62 height 31
type input "1"
click at [999, 397] on link at bounding box center [1011, 413] width 31 height 31
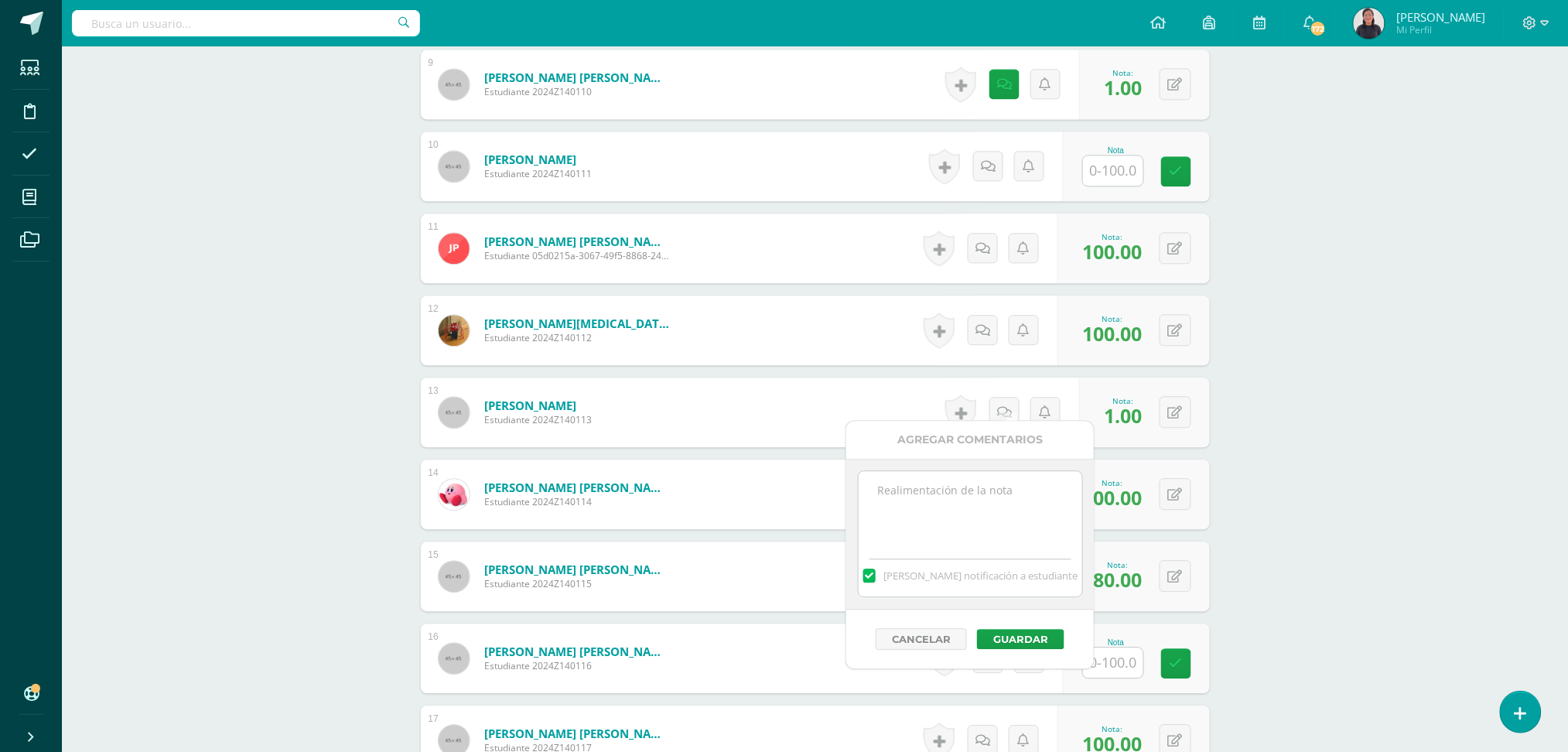
click at [967, 507] on textarea at bounding box center [970, 509] width 223 height 77
paste textarea "Buen día estimado (a) alumno (a) por favor adjuntar su trabajo pendiente de ent…"
type textarea "Buen día estimado (a) alumno (a) por favor adjuntar su trabajo pendiente de ent…"
click at [1027, 646] on button "Guardar" at bounding box center [1020, 639] width 87 height 20
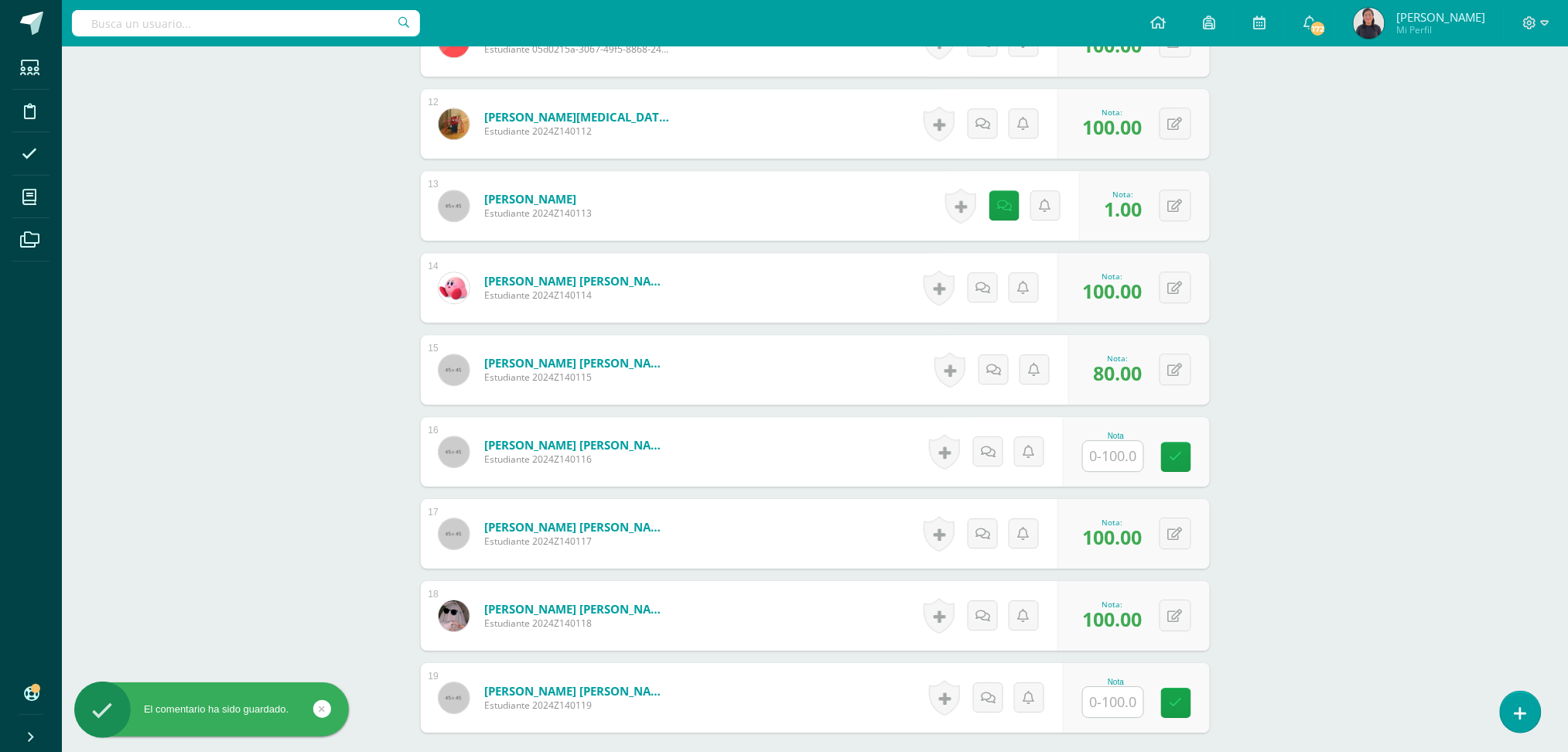
scroll to position [1412, 0]
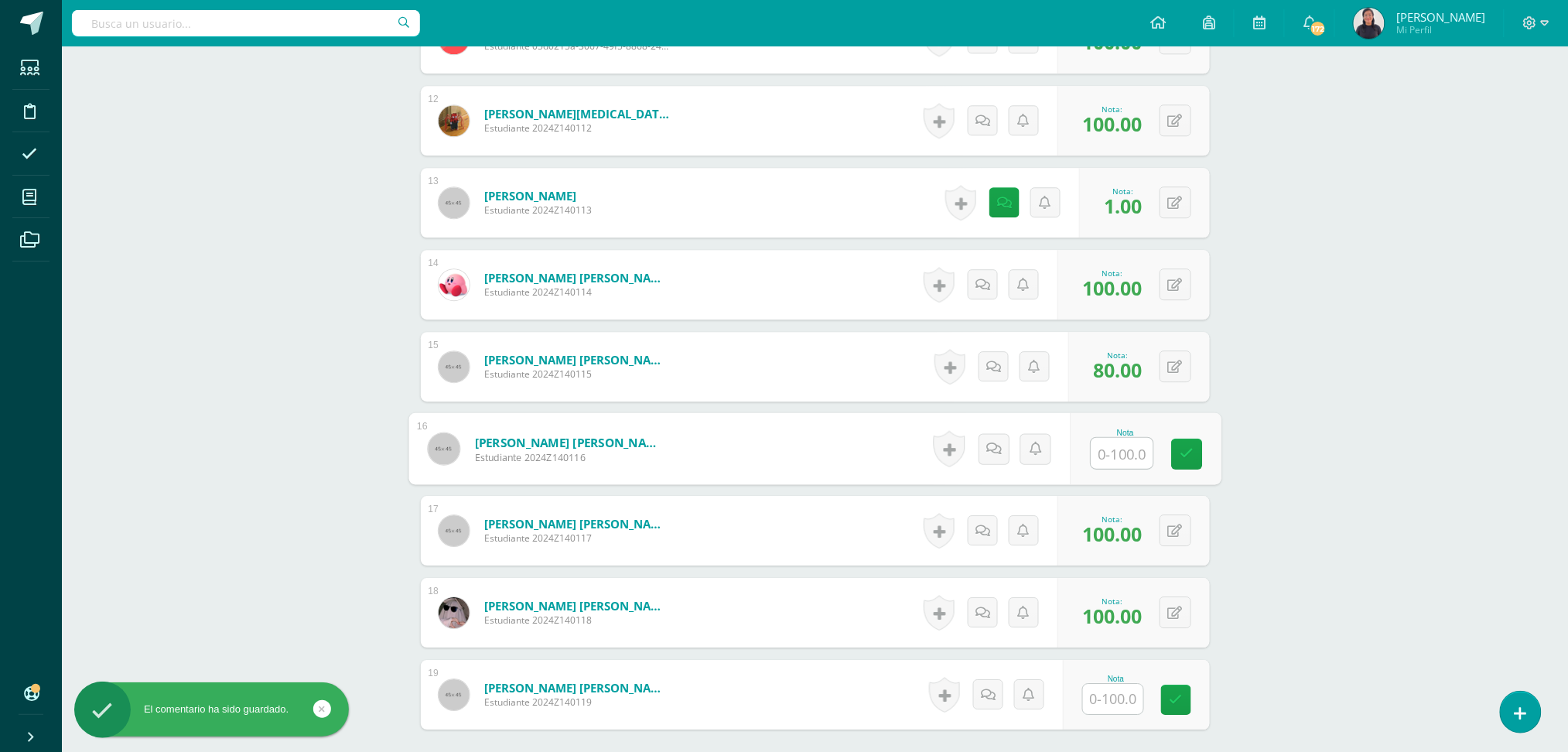
click at [1118, 438] on input "text" at bounding box center [1122, 453] width 62 height 31
type input "1"
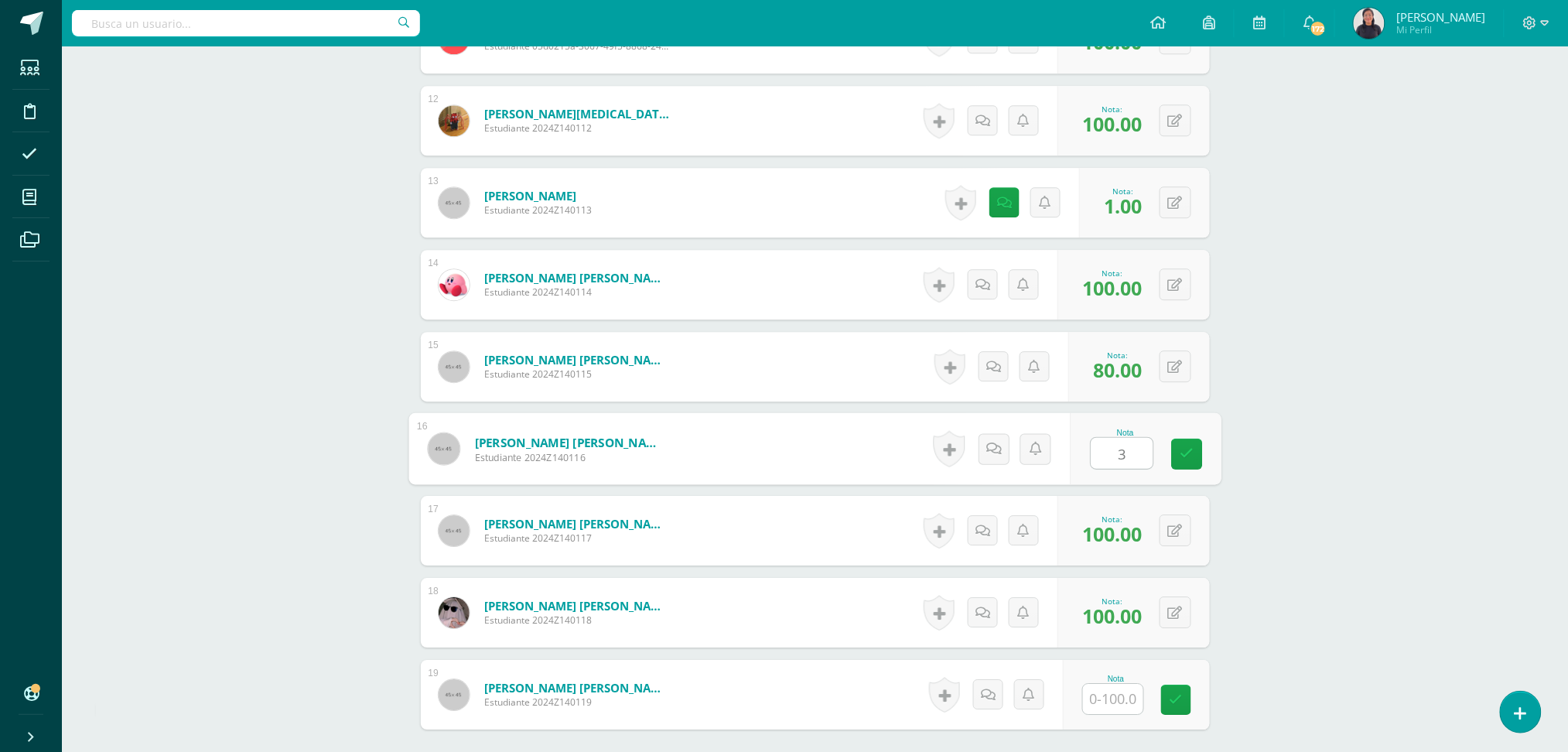
type input "30"
click at [992, 441] on icon at bounding box center [999, 447] width 16 height 13
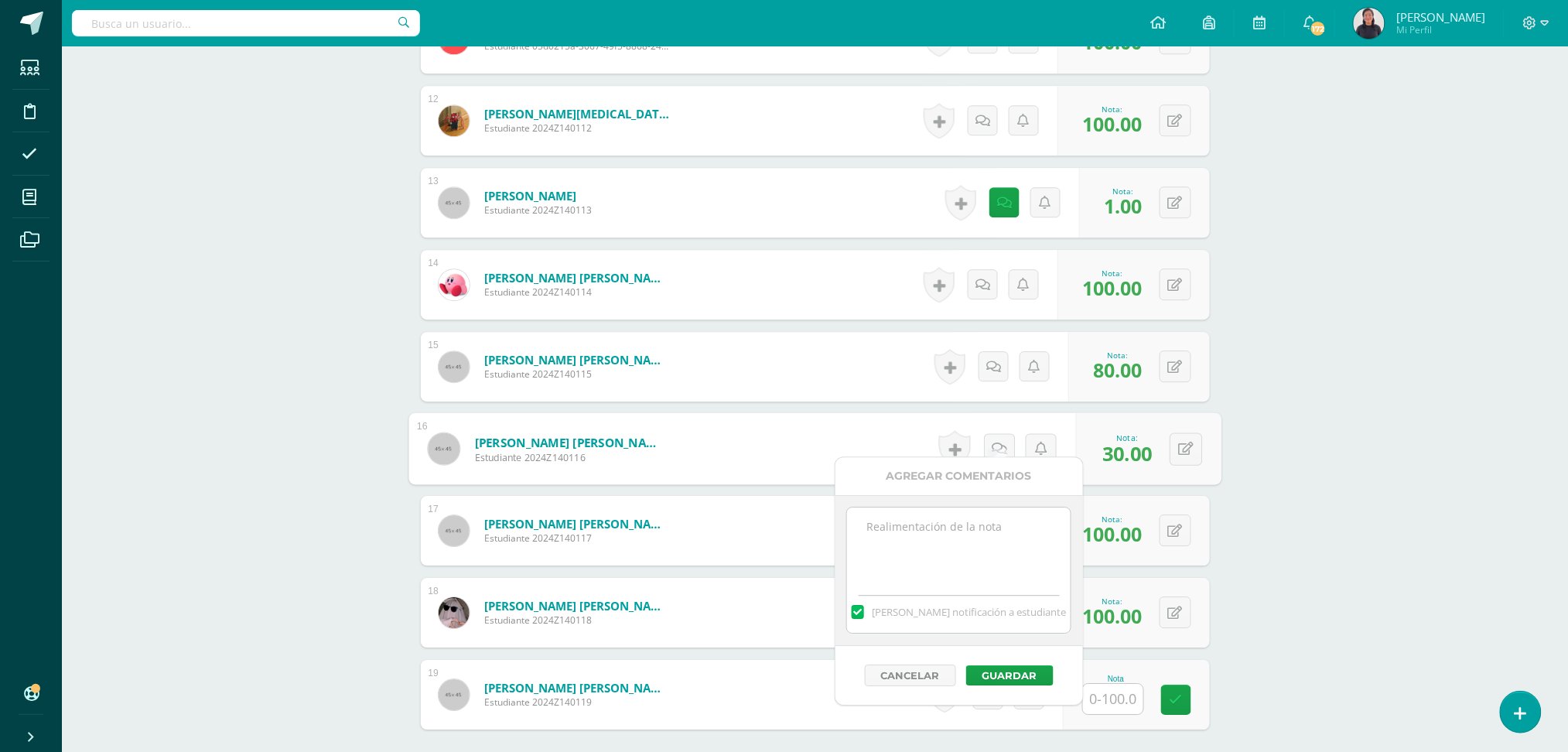
click at [915, 558] on textarea at bounding box center [959, 545] width 223 height 77
paste textarea "Buen día estimado (a) alumno (a) por favor adjuntar su trabajo pendiente de ent…"
type textarea "Buen día estimado (a) alumno (a) por favor adjuntar su trabajo pendiente de ent…"
click at [1019, 672] on button "Guardar" at bounding box center [1010, 675] width 87 height 20
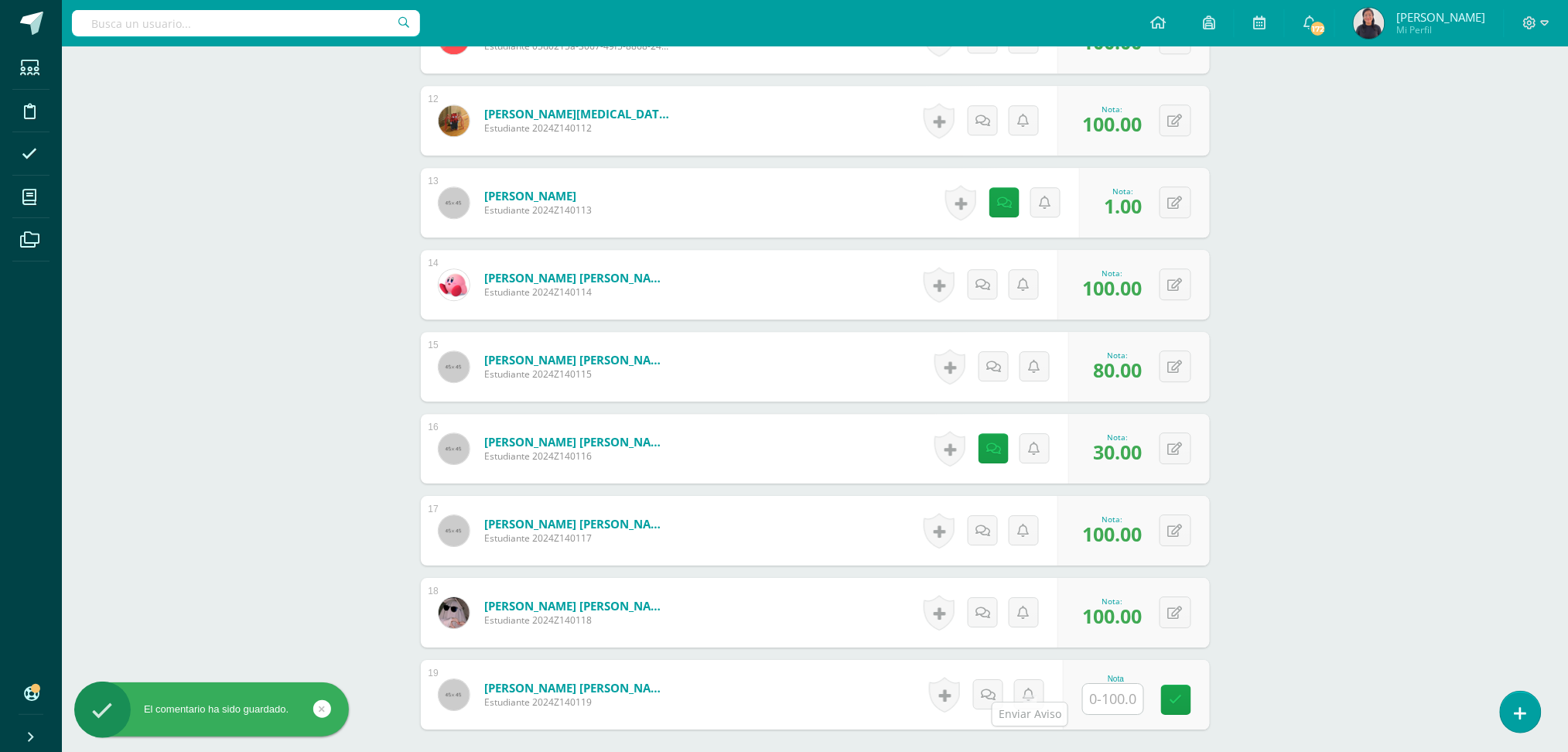
scroll to position [1554, 0]
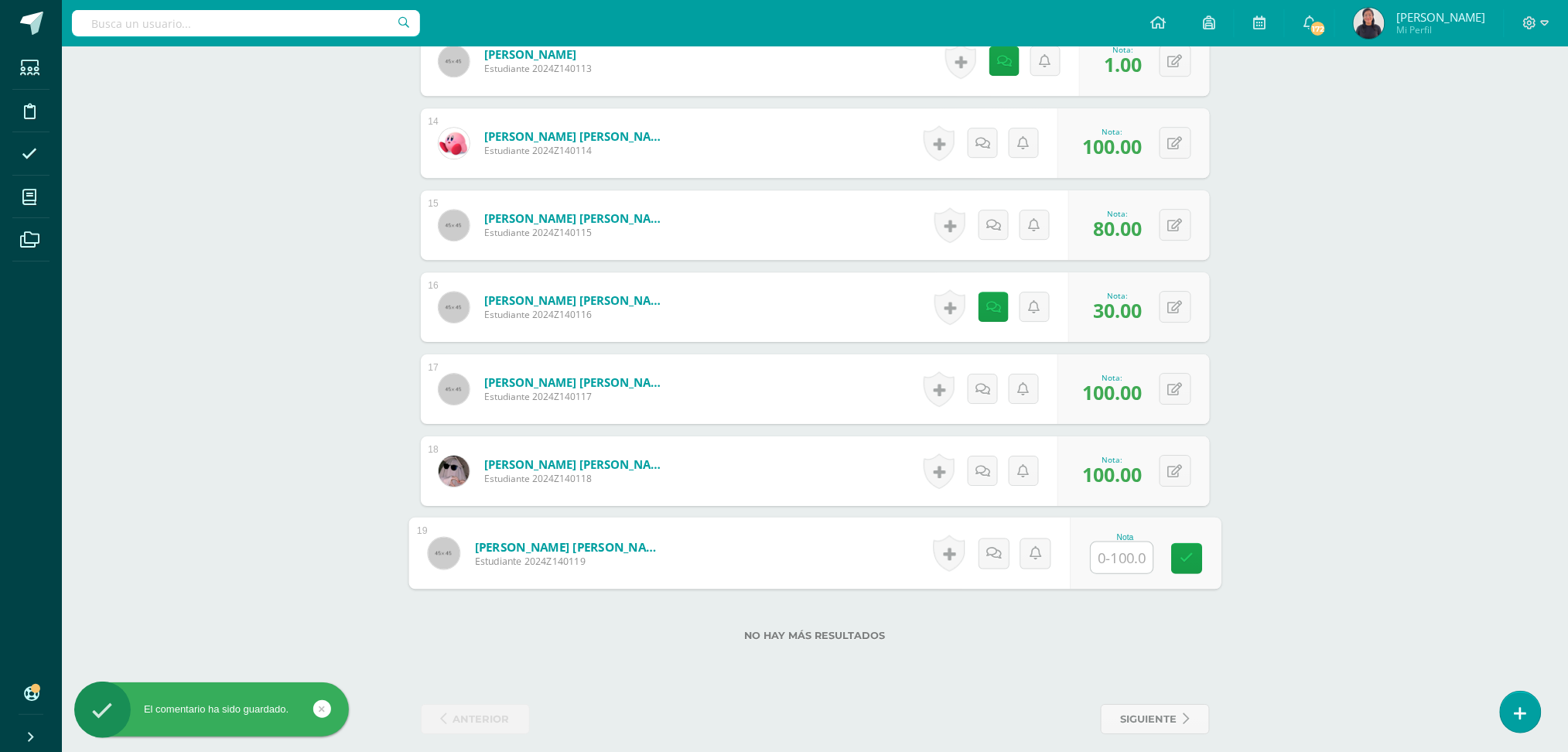
click at [1130, 543] on input "text" at bounding box center [1122, 558] width 62 height 31
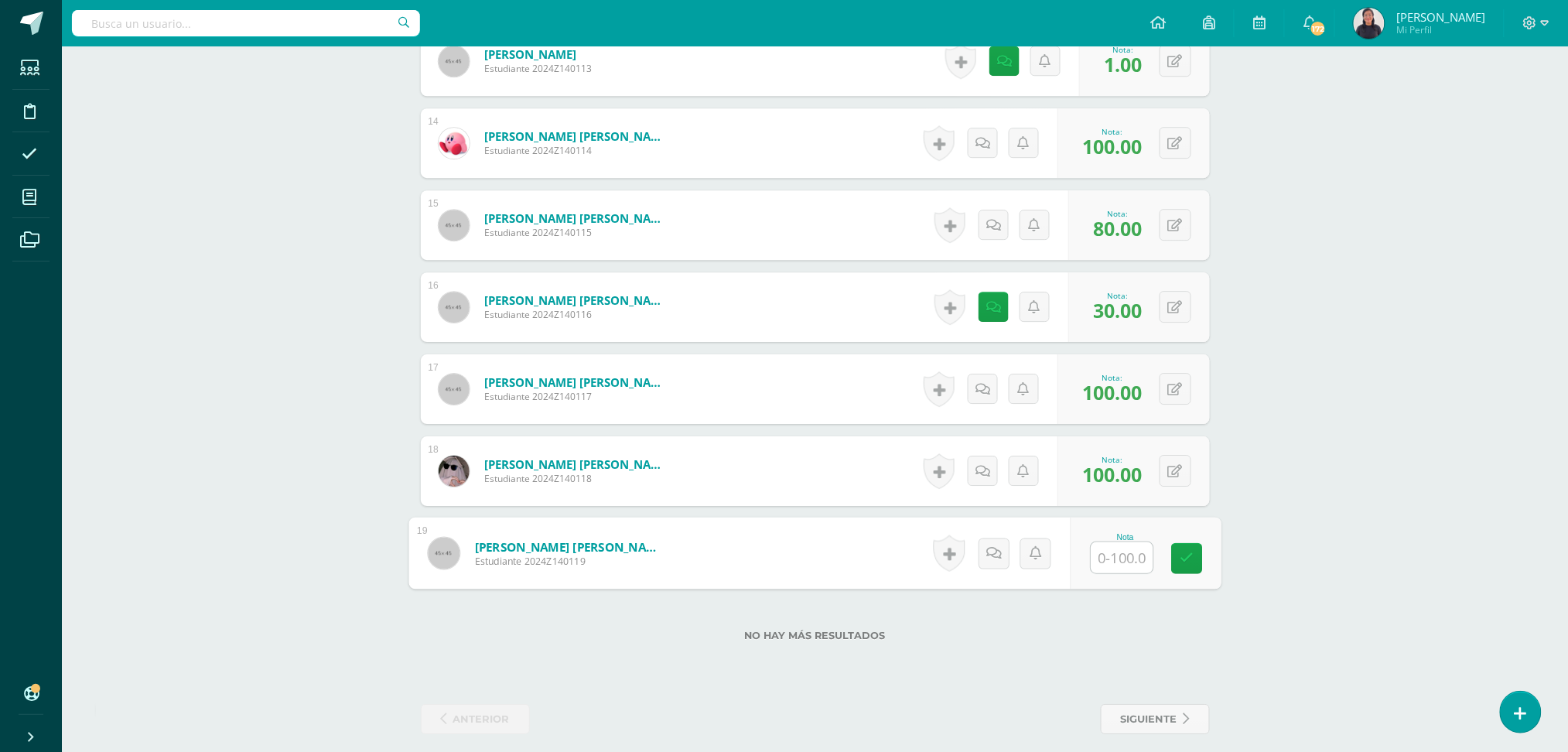
type input "1"
click at [960, 549] on link at bounding box center [961, 553] width 31 height 35
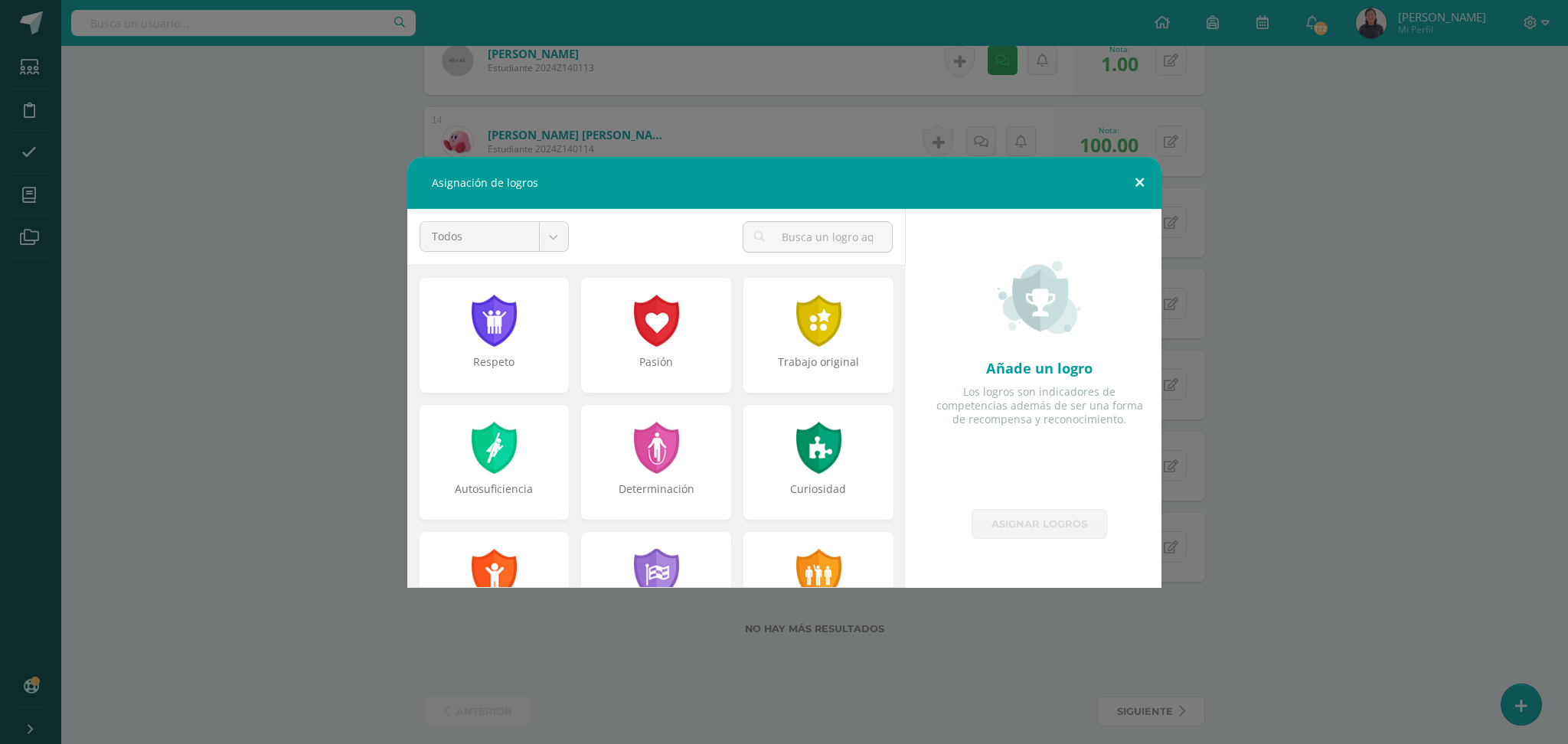
click at [1135, 183] on button at bounding box center [1139, 182] width 44 height 52
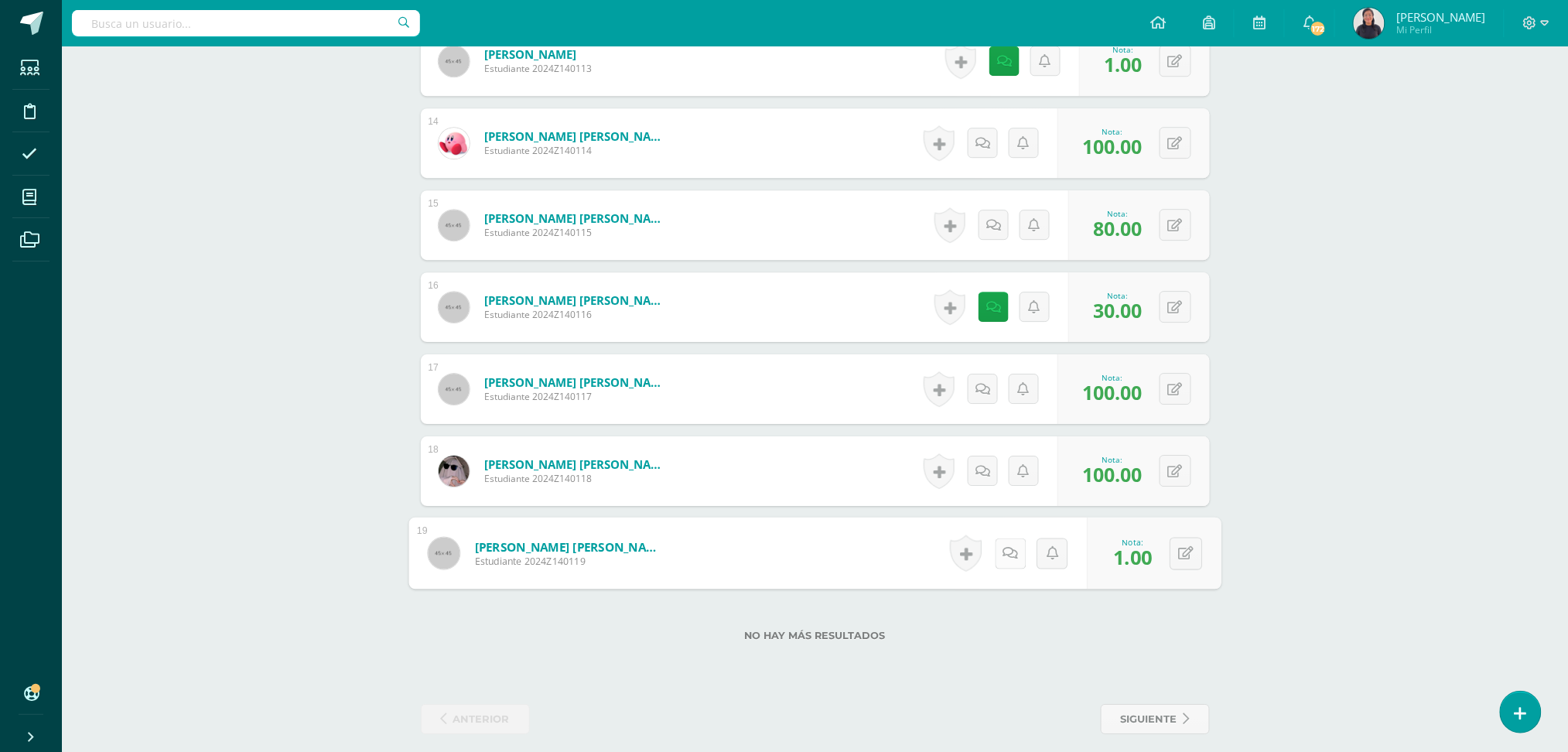
click at [996, 537] on link at bounding box center [1011, 553] width 31 height 31
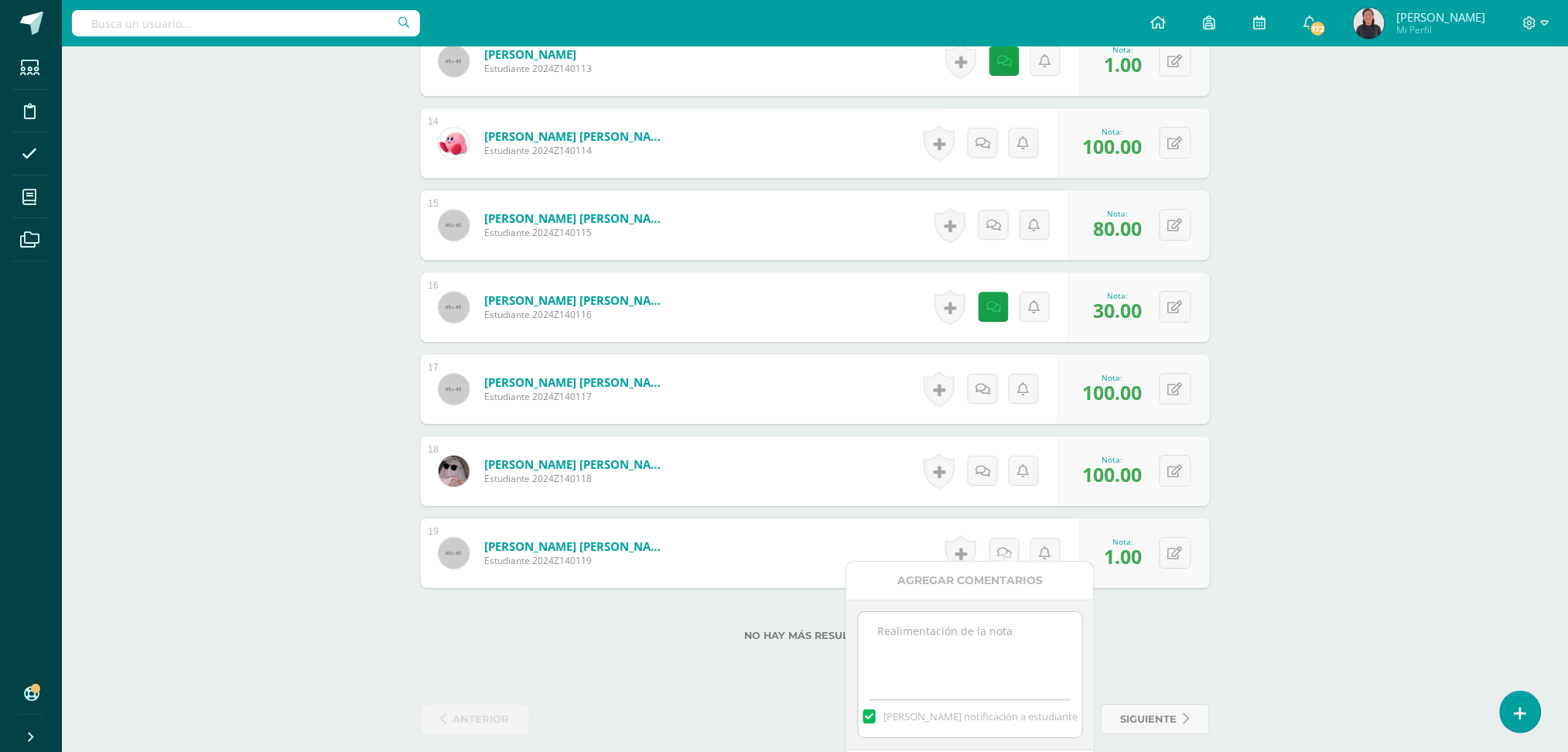
click at [953, 634] on textarea at bounding box center [970, 650] width 223 height 77
paste textarea "Buen día estimado (a) alumno (a) por favor adjuntar su trabajo pendiente de ent…"
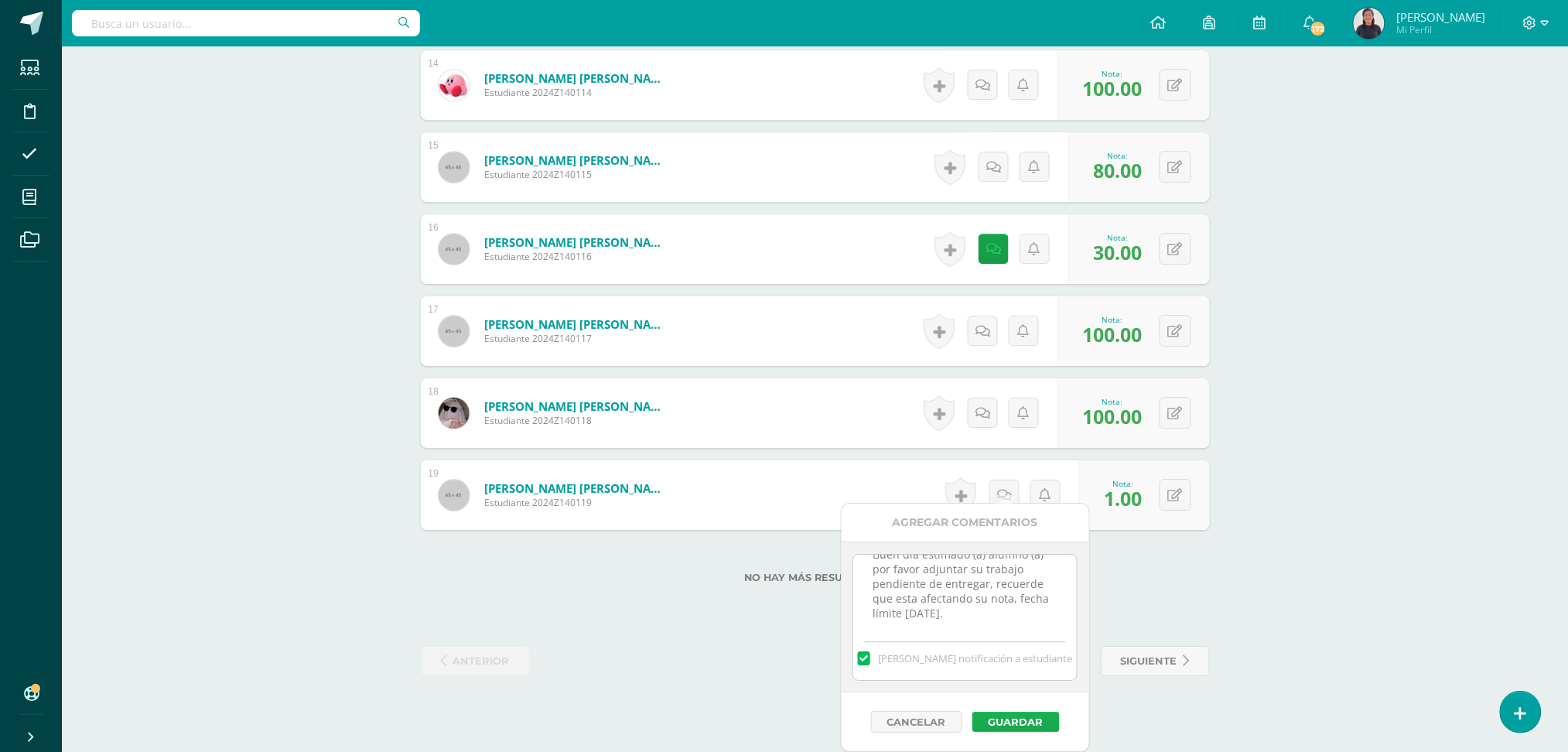
type textarea "Buen día estimado (a) alumno (a) por favor adjuntar su trabajo pendiente de ent…"
click at [990, 719] on button "Guardar" at bounding box center [1016, 721] width 87 height 20
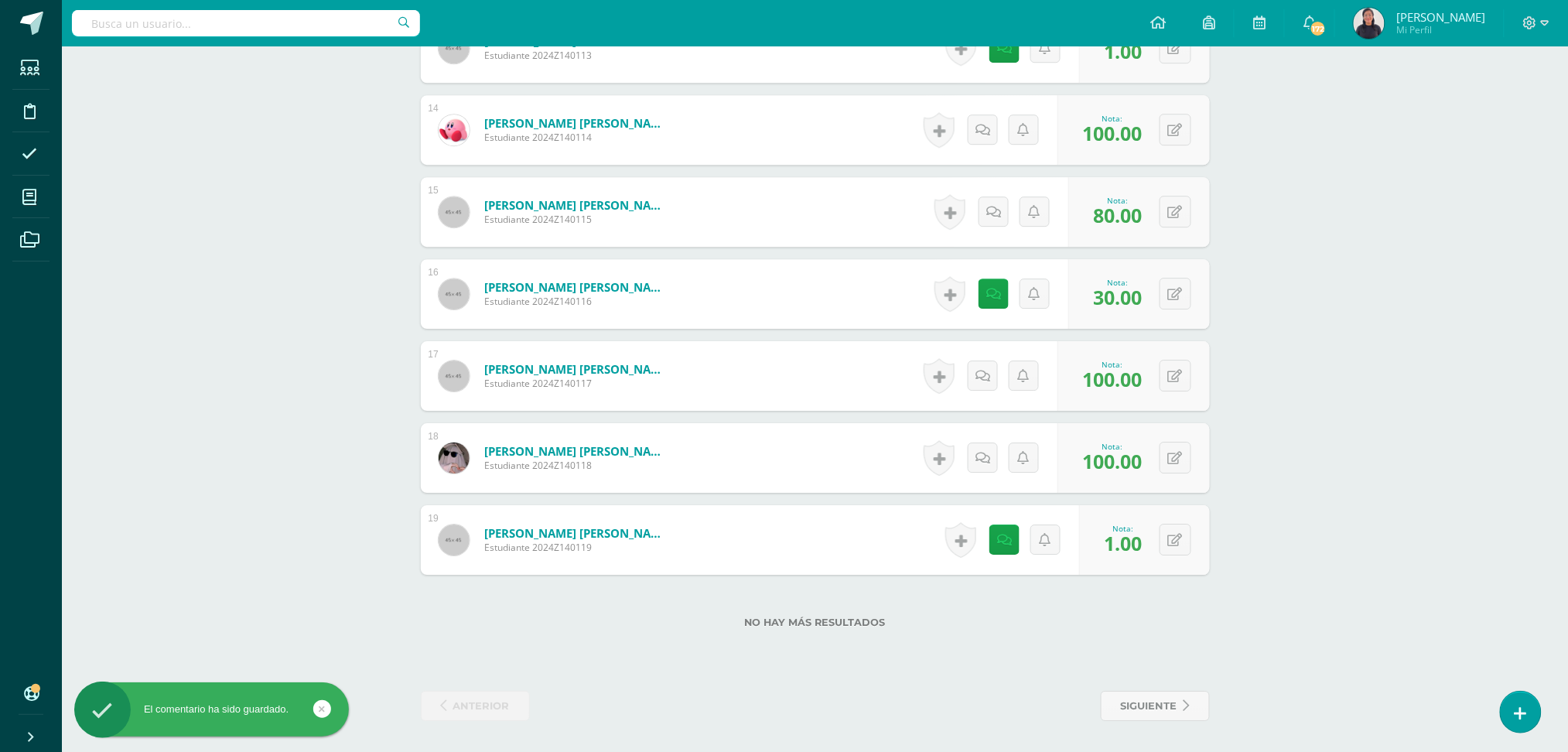
scroll to position [1554, 0]
